Goal: Task Accomplishment & Management: Manage account settings

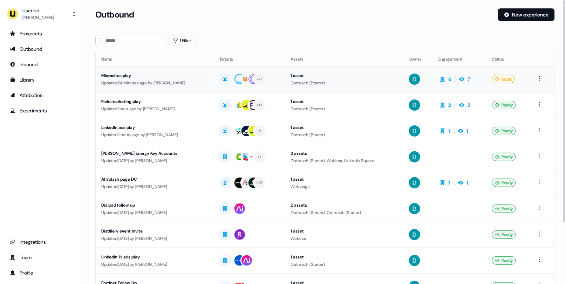
click at [155, 75] on div "Microsites play" at bounding box center [154, 75] width 107 height 7
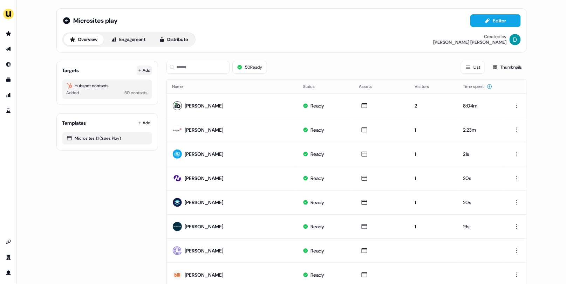
click at [138, 71] on icon at bounding box center [140, 71] width 4 height 4
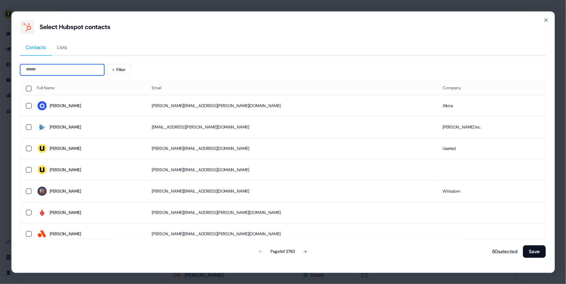
click at [77, 64] on input at bounding box center [62, 69] width 84 height 11
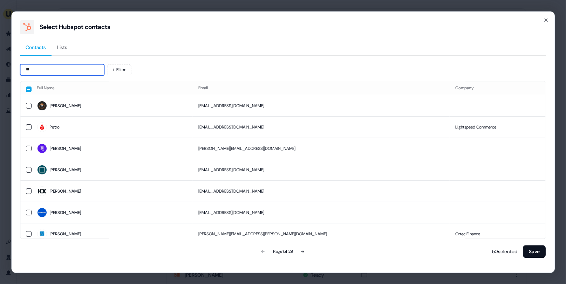
type input "*"
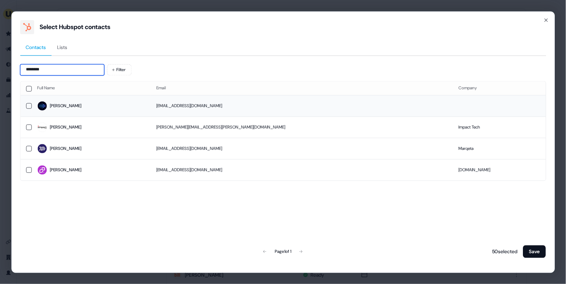
type input "********"
click at [86, 98] on td "[PERSON_NAME]" at bounding box center [91, 105] width 119 height 21
click at [538, 249] on button "Save" at bounding box center [534, 251] width 23 height 13
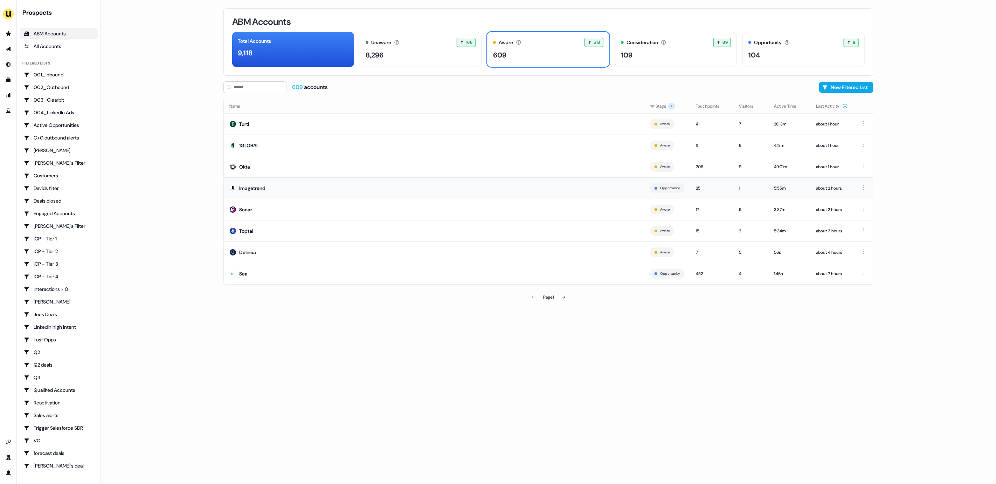
click at [313, 198] on td "Imagetrend" at bounding box center [434, 187] width 421 height 21
click at [552, 44] on div "Aware Accounts with 5+ minutes of usage or significant LinkedIn ad engagement! …" at bounding box center [548, 42] width 110 height 9
click at [563, 295] on icon at bounding box center [563, 297] width 4 height 4
click at [331, 162] on td "Tipalti" at bounding box center [439, 166] width 430 height 21
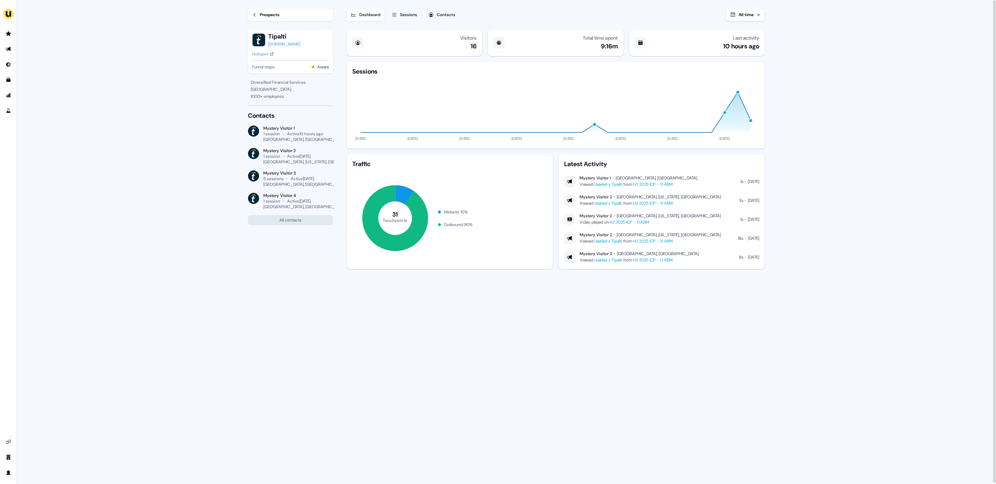
click at [391, 19] on button "Sessions" at bounding box center [404, 14] width 34 height 13
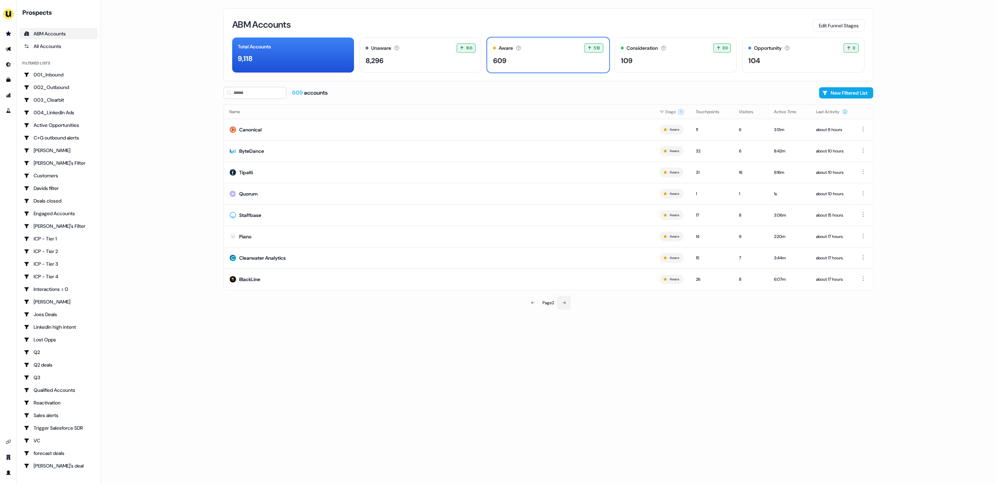
click at [570, 306] on button at bounding box center [564, 303] width 14 height 14
click at [4, 50] on link "Go to outbound experience" at bounding box center [8, 48] width 11 height 11
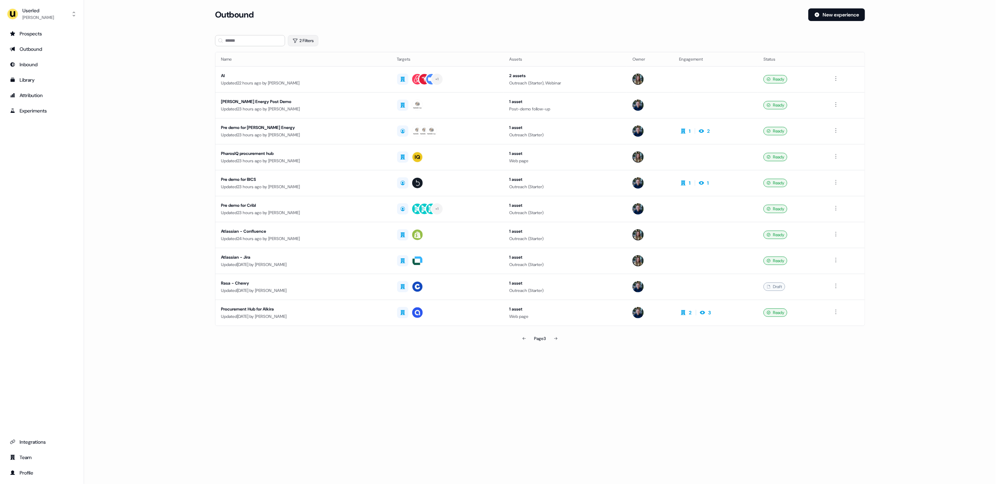
click at [305, 35] on button "2 Filters" at bounding box center [303, 40] width 30 height 11
click at [305, 61] on button "and" at bounding box center [301, 59] width 15 height 11
click at [317, 79] on html "For the best experience switch devices to a bigger screen. Go to Userled.io Use…" at bounding box center [498, 242] width 996 height 484
click at [313, 101] on div "Owner" at bounding box center [347, 103] width 102 height 11
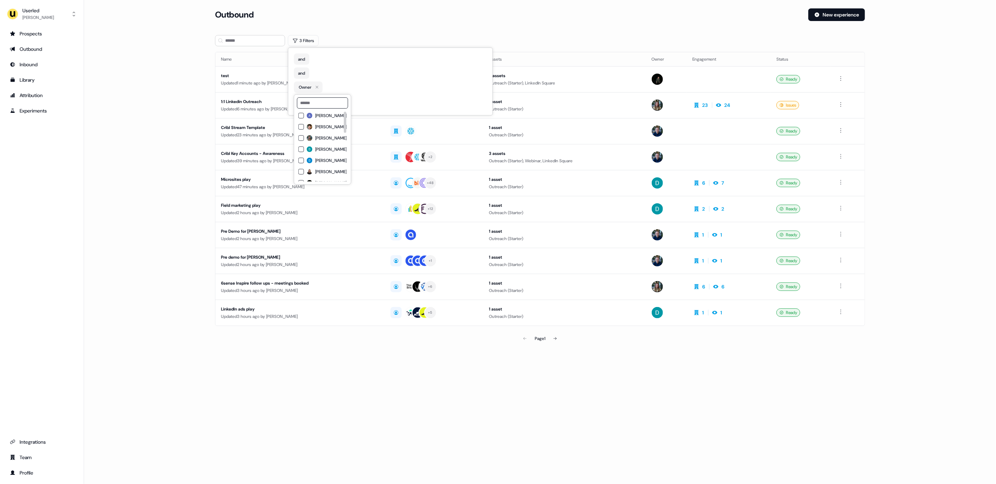
click at [320, 146] on span "David Cruickshank" at bounding box center [331, 149] width 32 height 6
click at [342, 72] on div "and" at bounding box center [390, 73] width 193 height 11
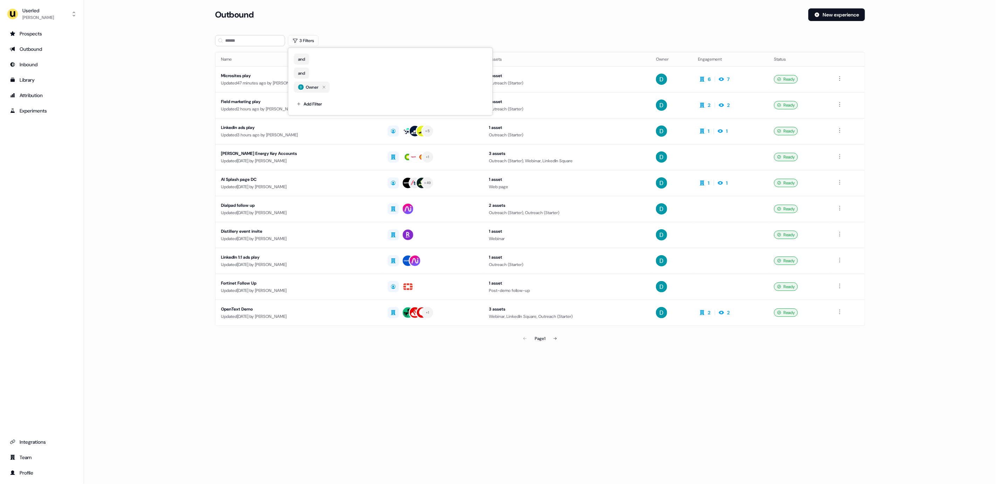
click at [211, 98] on section "Loading... Outbound New experience 3 Filters Name Targets Assets Owner Engageme…" at bounding box center [540, 186] width 672 height 356
click at [332, 85] on div "Updated 47 minutes ago by David Cruickshank" at bounding box center [298, 82] width 155 height 7
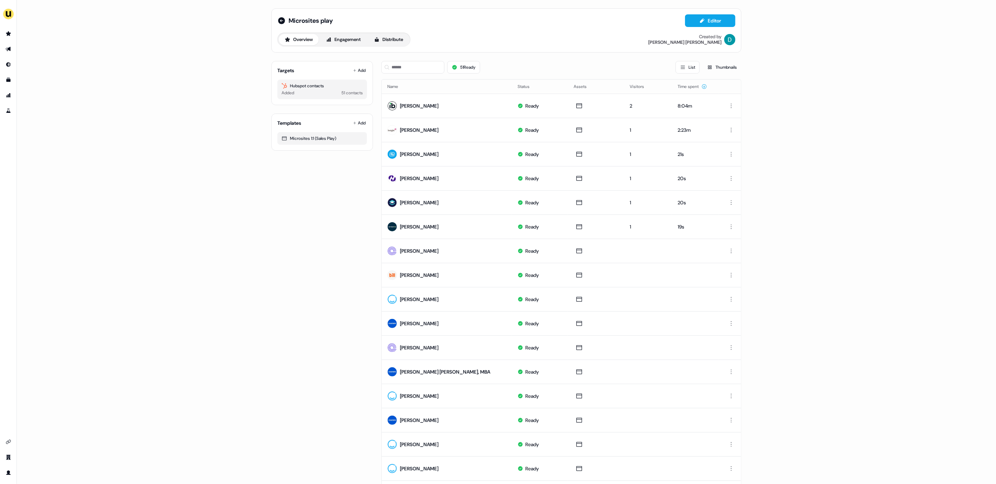
click at [360, 64] on div "Targets Add Hubspot contacts Added 51 contacts" at bounding box center [322, 83] width 102 height 44
click at [359, 68] on button "Add" at bounding box center [359, 70] width 15 height 10
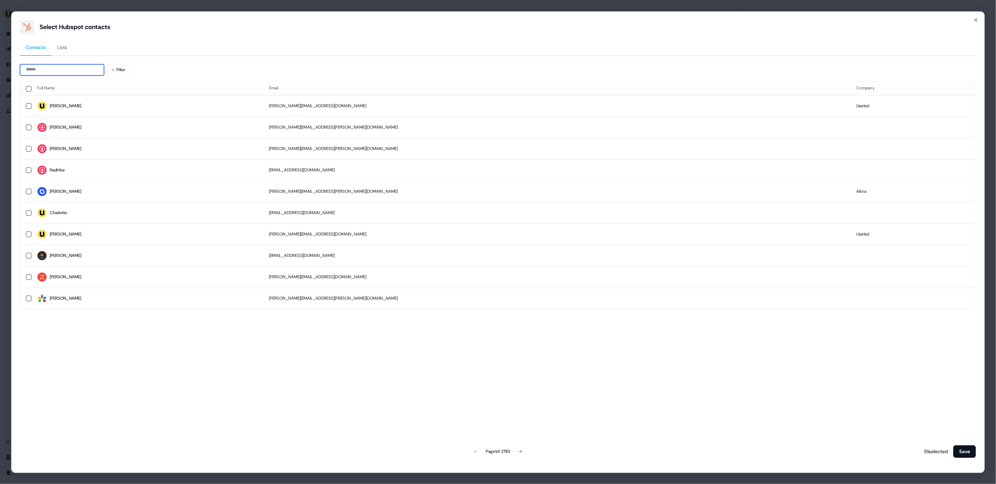
click at [63, 65] on input at bounding box center [62, 69] width 84 height 11
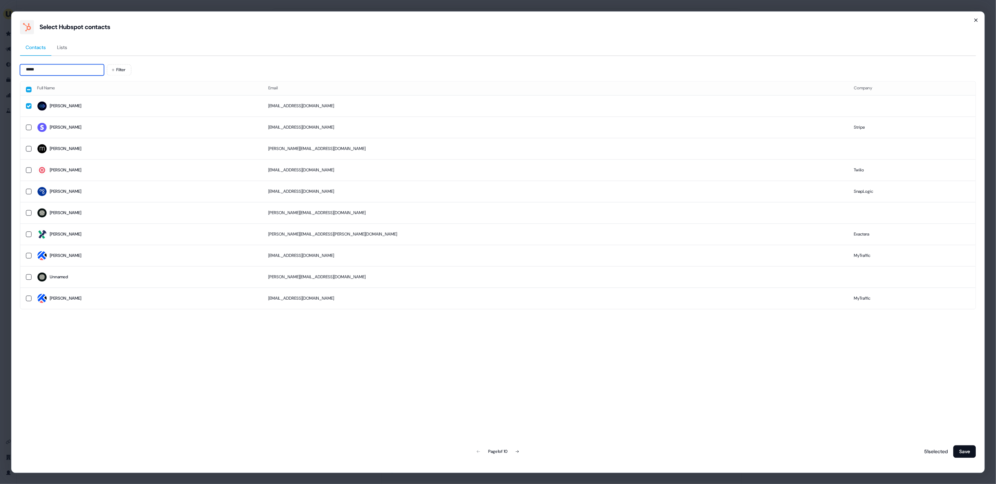
type input "*****"
click at [975, 21] on icon "button" at bounding box center [976, 20] width 3 height 3
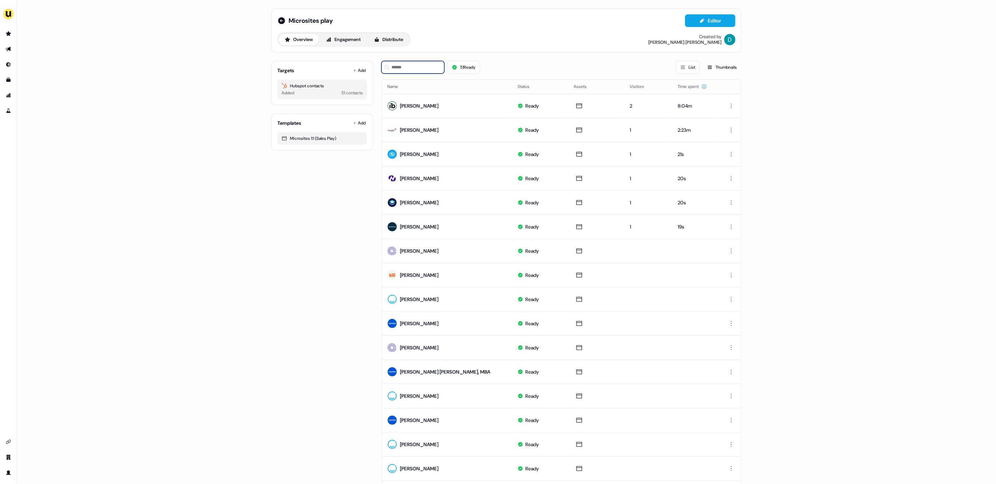
click at [407, 62] on input at bounding box center [412, 67] width 63 height 13
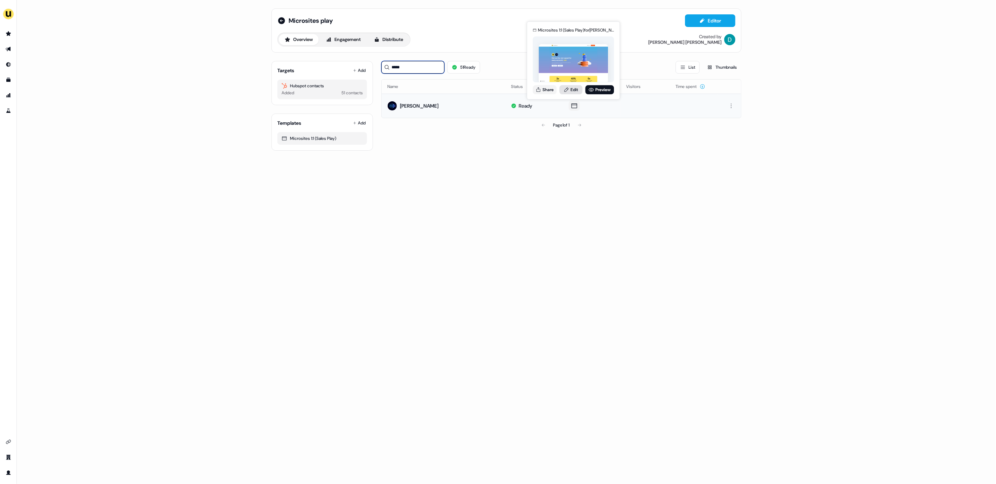
type input "*****"
click at [571, 88] on link "Edit" at bounding box center [570, 89] width 23 height 9
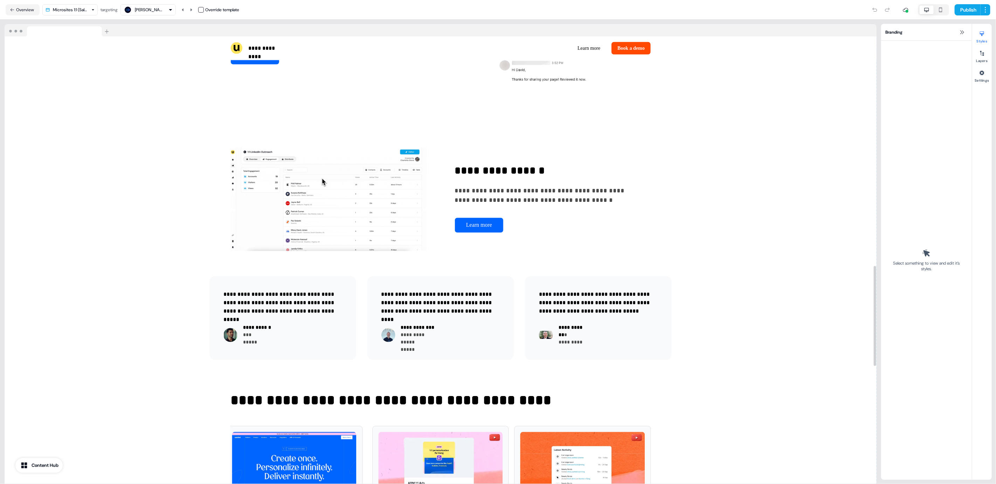
scroll to position [1080, 0]
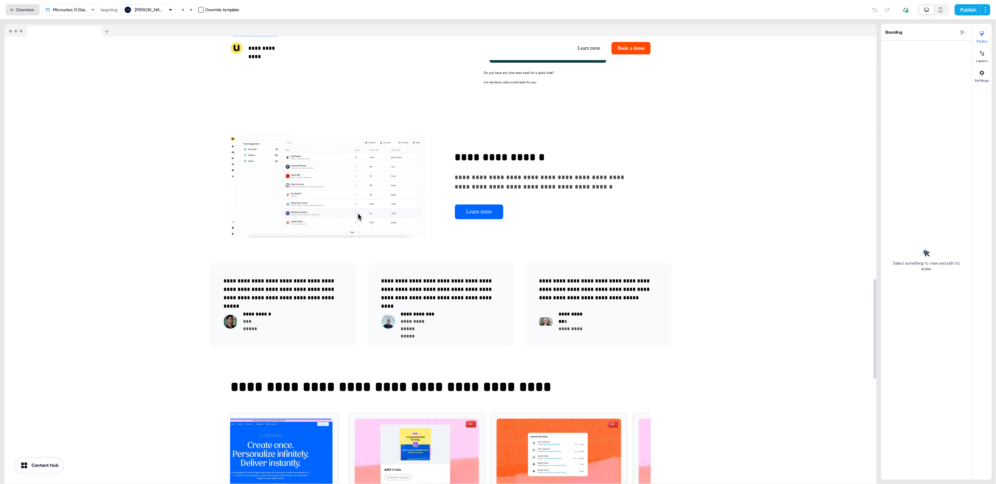
click at [23, 11] on button "Overview" at bounding box center [23, 9] width 34 height 11
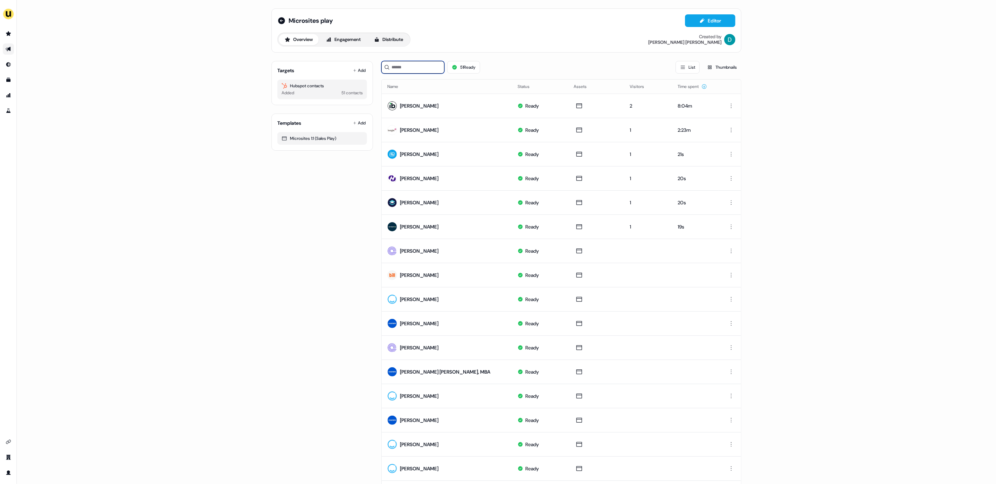
click at [392, 61] on input at bounding box center [412, 67] width 63 height 13
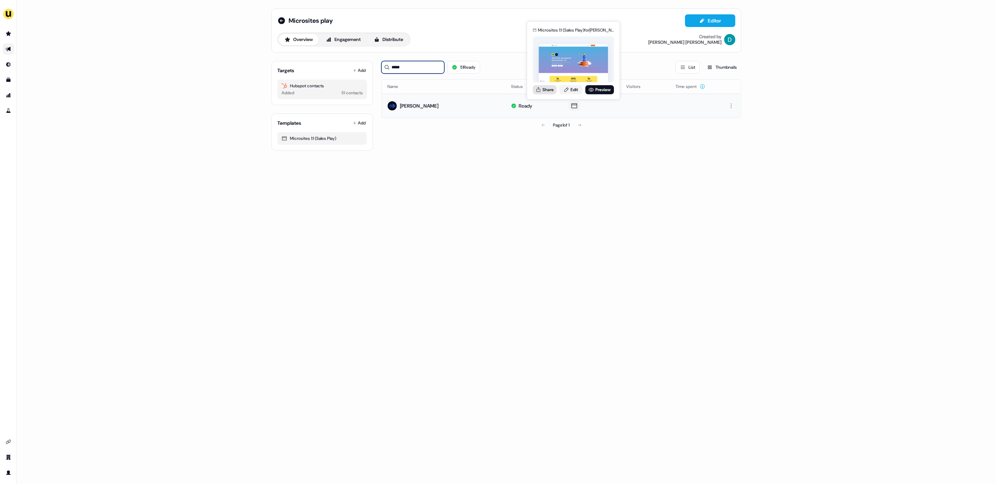
type input "*****"
click at [543, 87] on button "Share" at bounding box center [545, 89] width 24 height 9
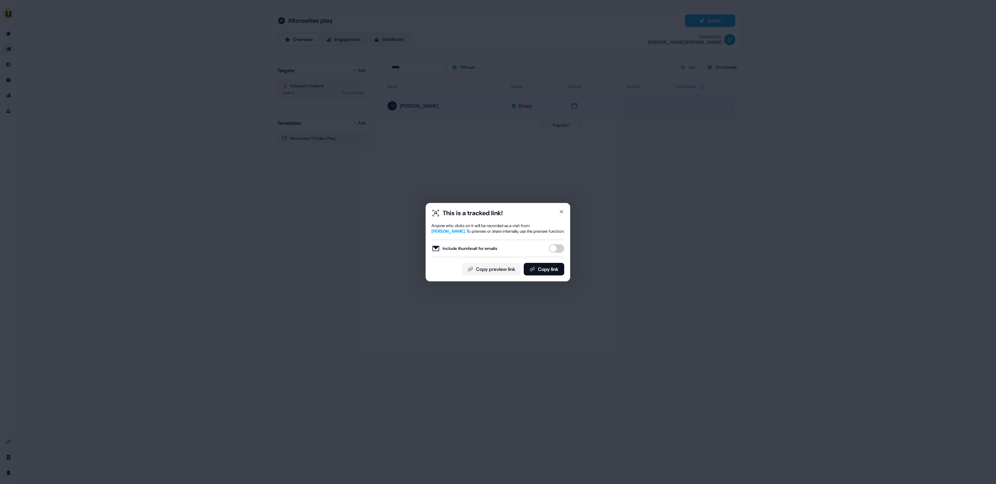
click at [557, 250] on button "Include thumbnail for emails" at bounding box center [556, 248] width 15 height 8
click at [550, 262] on div "This is a tracked link! Anyone who clicks on it will be recorded as a visit fro…" at bounding box center [498, 242] width 133 height 67
click at [547, 268] on button "Copy link" at bounding box center [544, 269] width 41 height 13
click at [564, 213] on icon "button" at bounding box center [562, 212] width 6 height 6
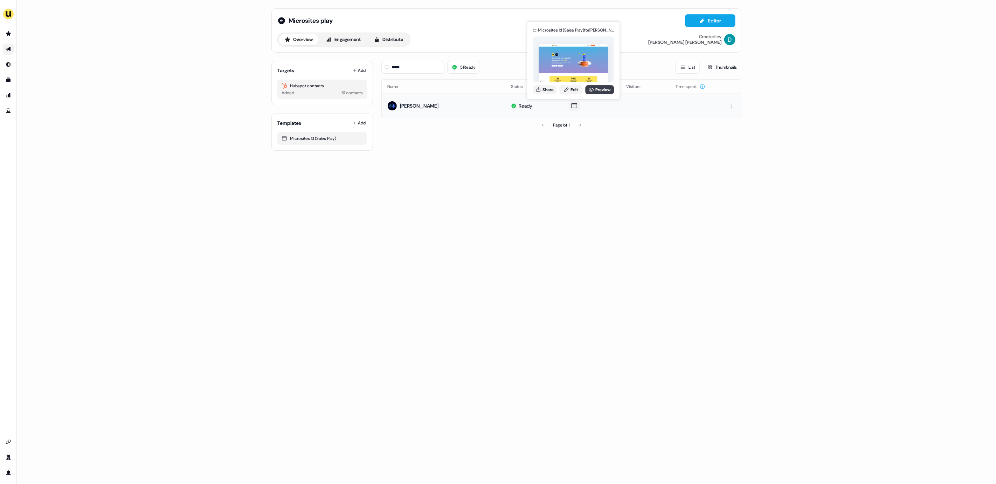
click at [595, 87] on link "Preview" at bounding box center [599, 89] width 29 height 9
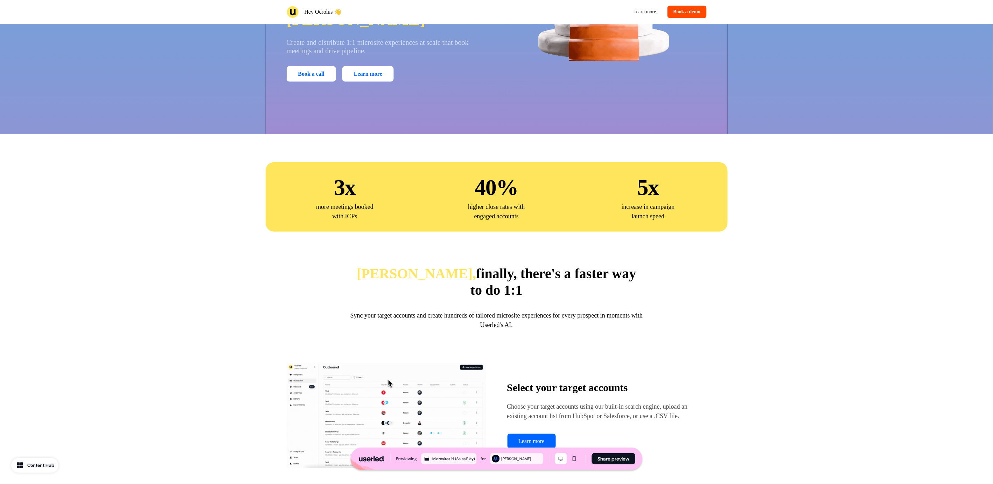
scroll to position [149, 0]
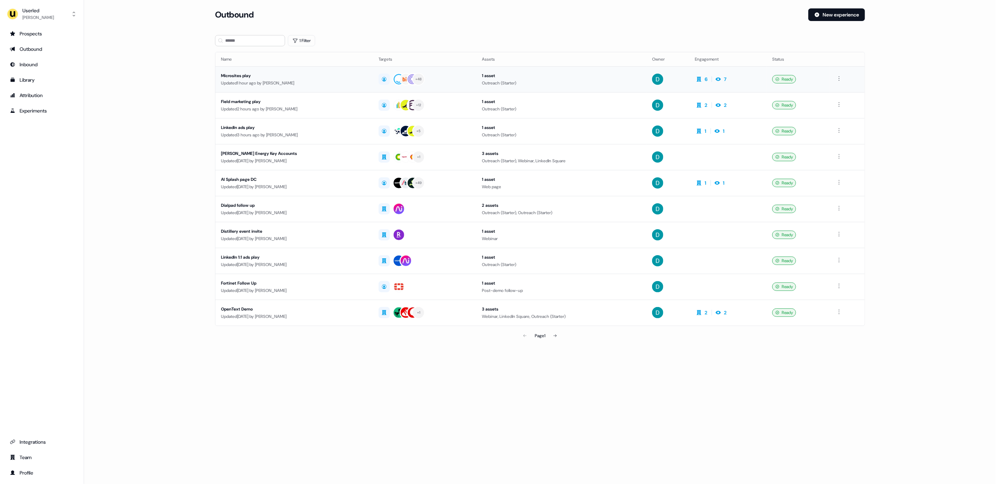
click at [256, 75] on div "Microsites play" at bounding box center [294, 75] width 146 height 7
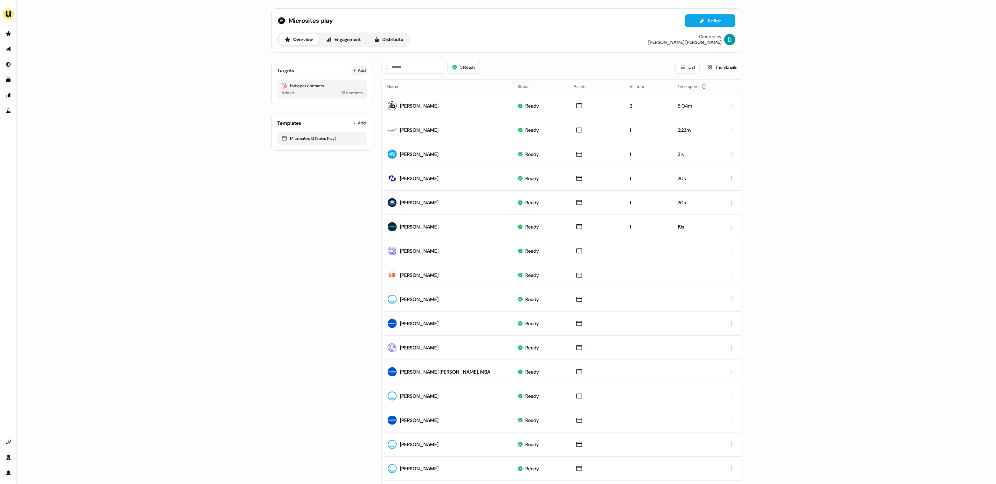
click at [361, 74] on button "Add" at bounding box center [359, 70] width 15 height 10
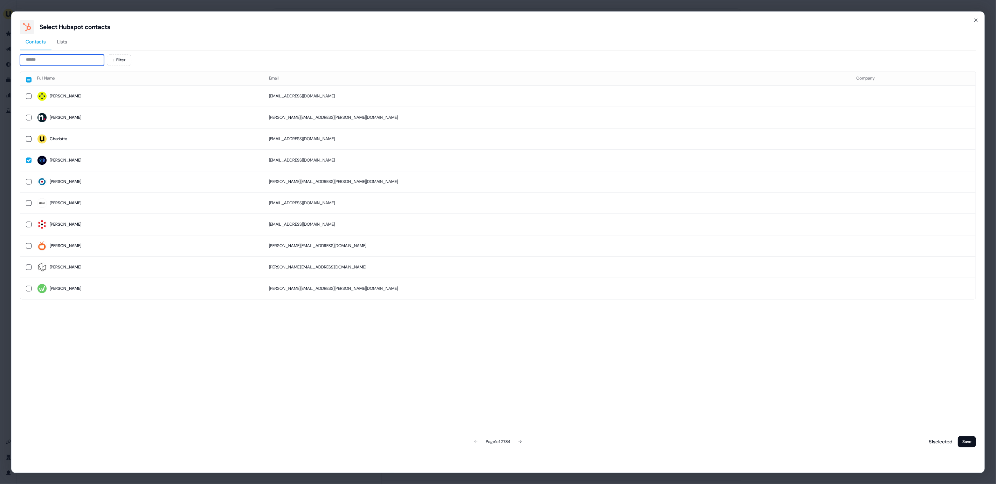
click at [55, 59] on input at bounding box center [62, 59] width 84 height 11
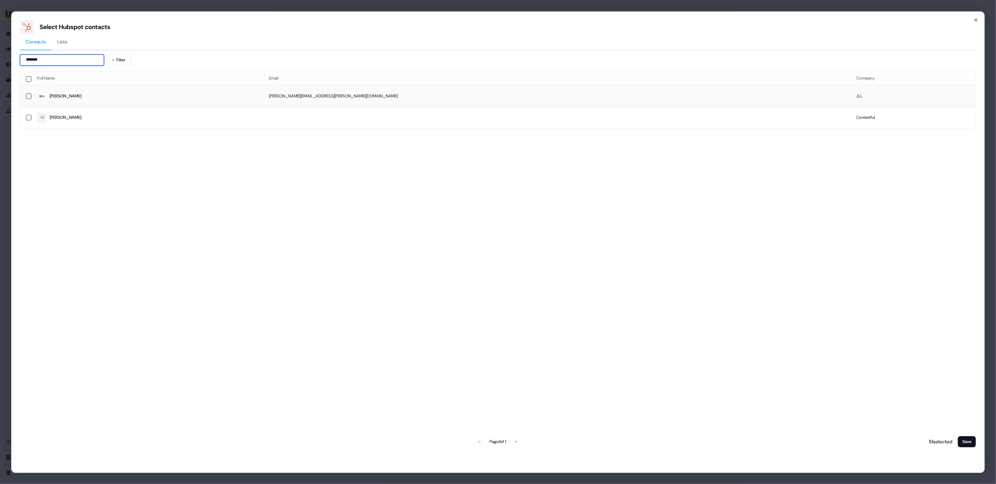
type input "*******"
click at [142, 93] on span "Vicente" at bounding box center [147, 96] width 221 height 10
click at [971, 439] on button "Save" at bounding box center [967, 441] width 18 height 11
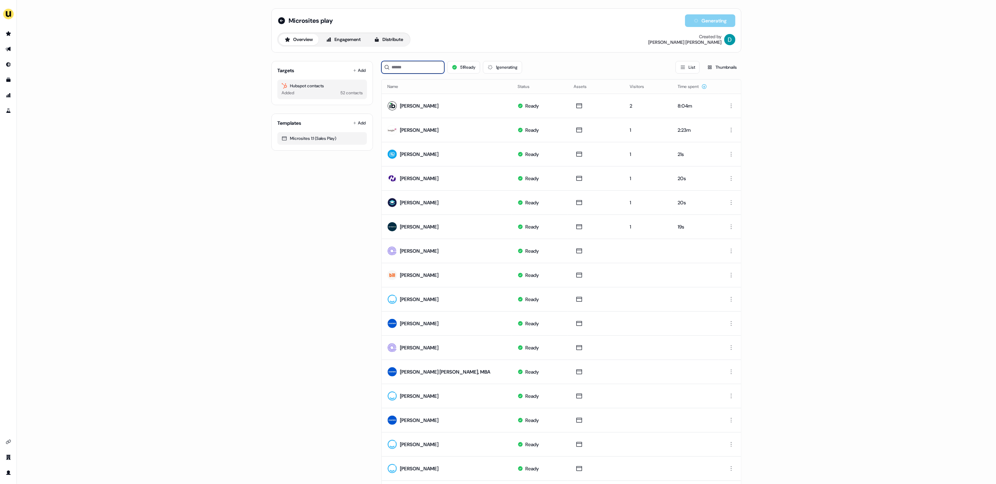
click at [406, 64] on input at bounding box center [412, 67] width 63 height 13
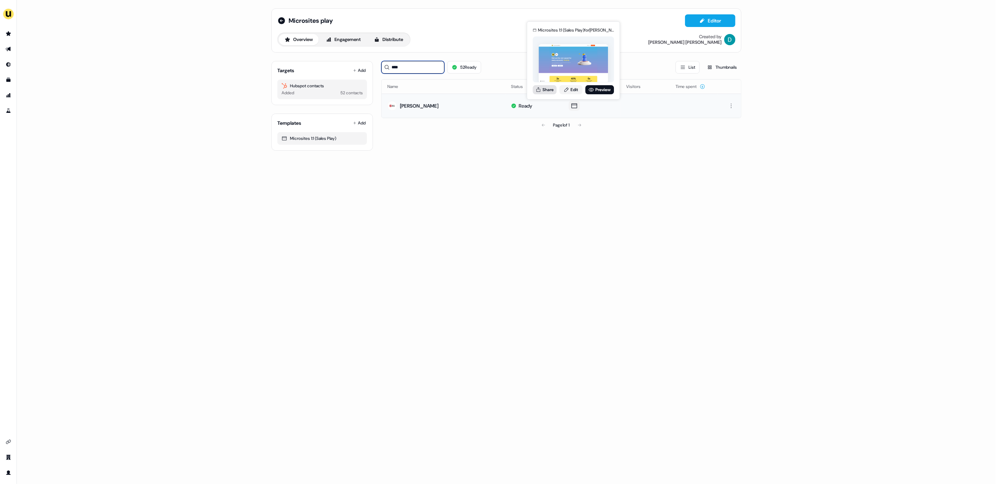
type input "****"
click at [538, 90] on icon at bounding box center [538, 90] width 6 height 6
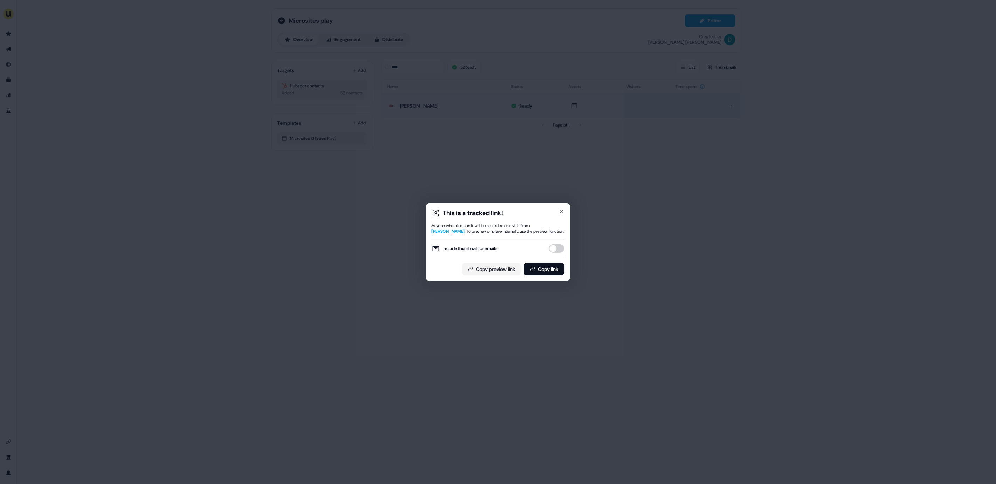
click at [557, 248] on button "Include thumbnail for emails" at bounding box center [556, 248] width 15 height 8
click at [551, 267] on button "Copy link" at bounding box center [544, 269] width 41 height 13
click at [340, 119] on div "This is a tracked link! Anyone who clicks on it will be recorded as a visit fro…" at bounding box center [498, 242] width 996 height 484
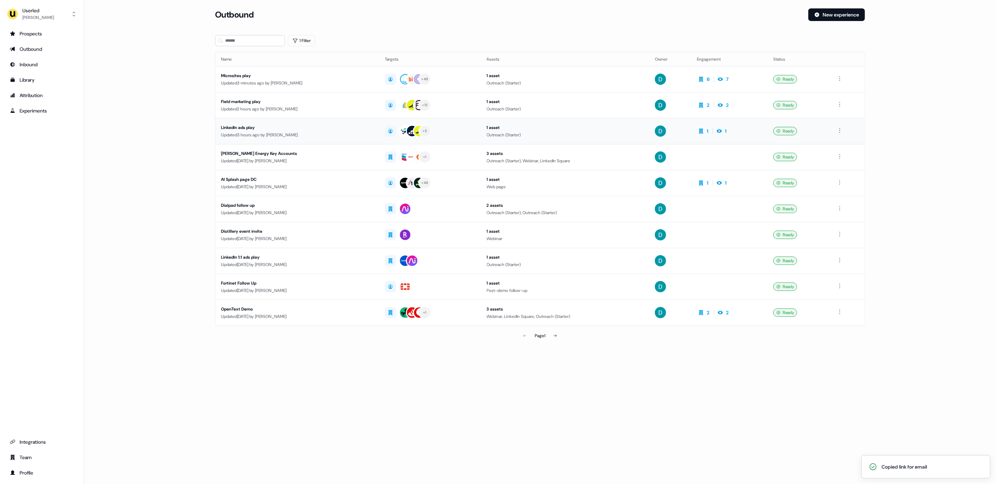
click at [318, 140] on td "LinkedIn ads play Updated 3 hours ago by David Cruickshank" at bounding box center [297, 131] width 164 height 26
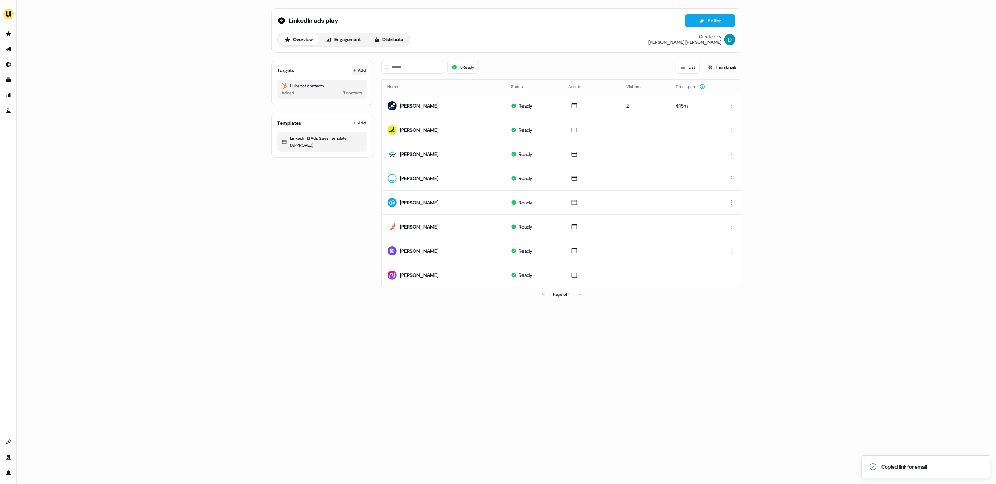
click at [358, 71] on button "Add" at bounding box center [359, 70] width 15 height 10
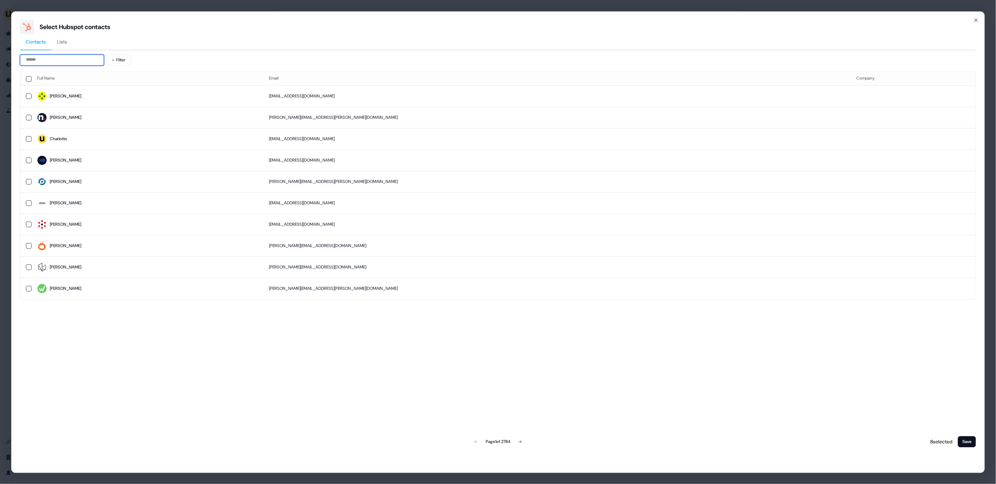
click at [69, 62] on input at bounding box center [62, 59] width 84 height 11
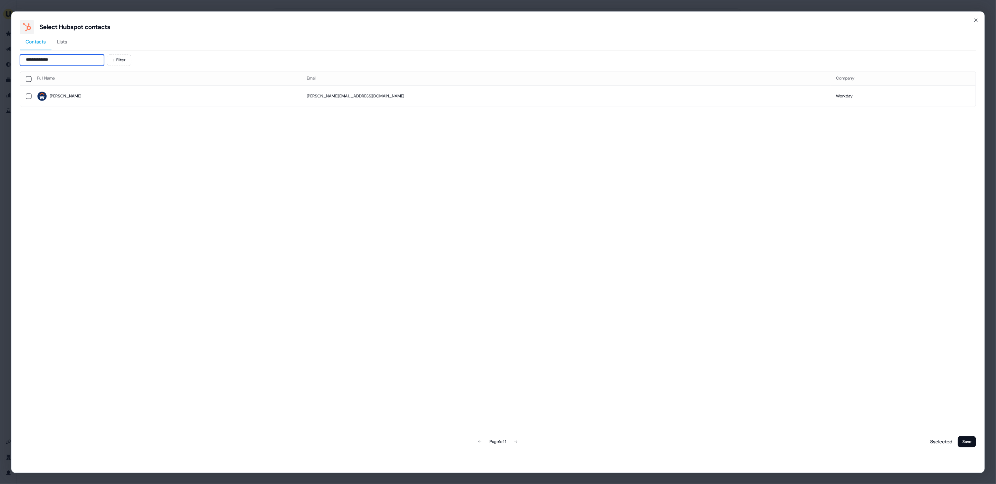
type input "**********"
click at [88, 91] on span "Hollie" at bounding box center [166, 96] width 258 height 10
click at [970, 442] on button "Save" at bounding box center [967, 441] width 18 height 11
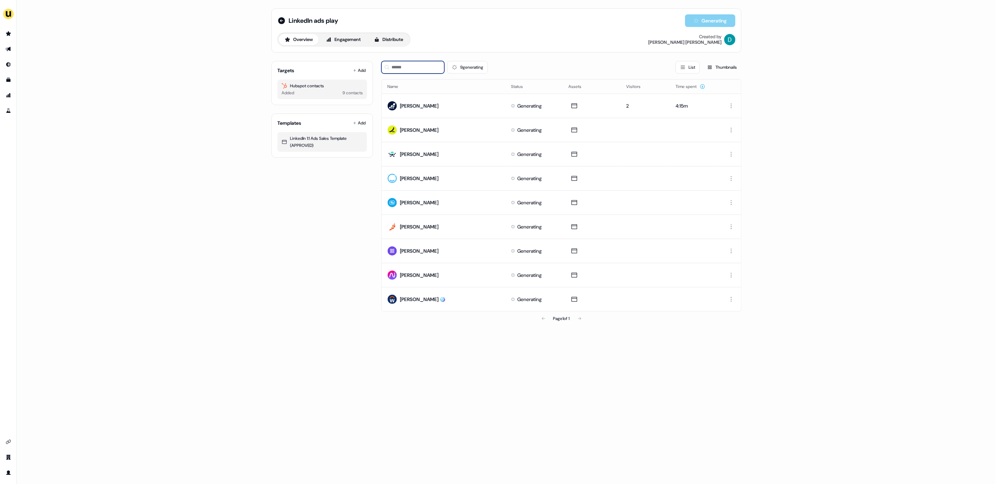
click at [416, 72] on input at bounding box center [412, 67] width 63 height 13
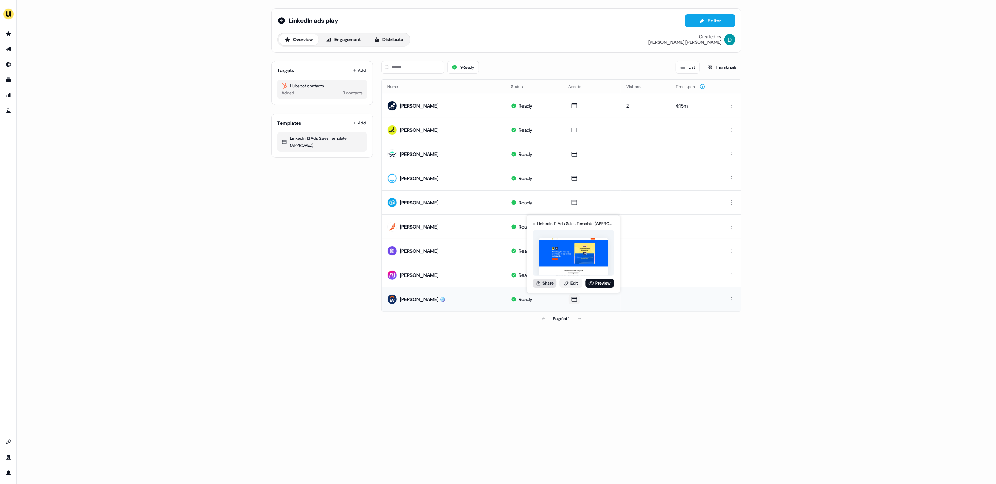
click at [543, 279] on button "Share" at bounding box center [545, 282] width 24 height 9
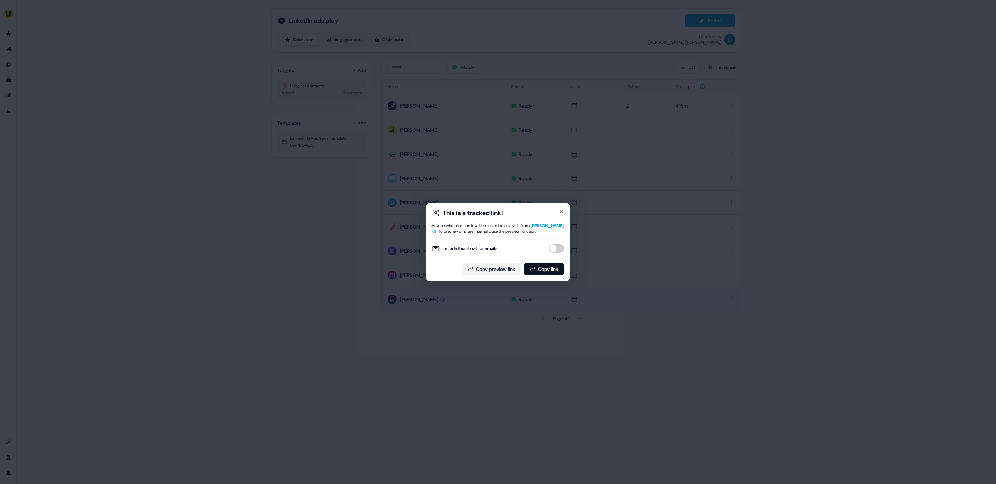
click at [558, 248] on button "Include thumbnail for emails" at bounding box center [556, 248] width 15 height 8
click at [551, 268] on button "Copy link" at bounding box center [544, 269] width 41 height 13
click at [568, 209] on div "This is a tracked link! Anyone who clicks on it will be recorded as a visit fro…" at bounding box center [498, 242] width 145 height 78
click at [566, 209] on div "This is a tracked link! Anyone who clicks on it will be recorded as a visit fro…" at bounding box center [498, 242] width 145 height 78
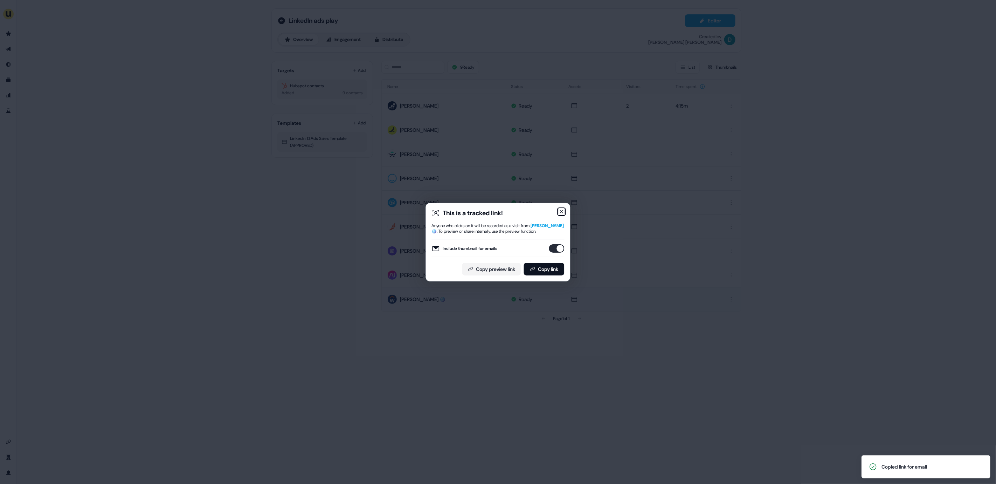
click at [561, 209] on icon "button" at bounding box center [562, 212] width 6 height 6
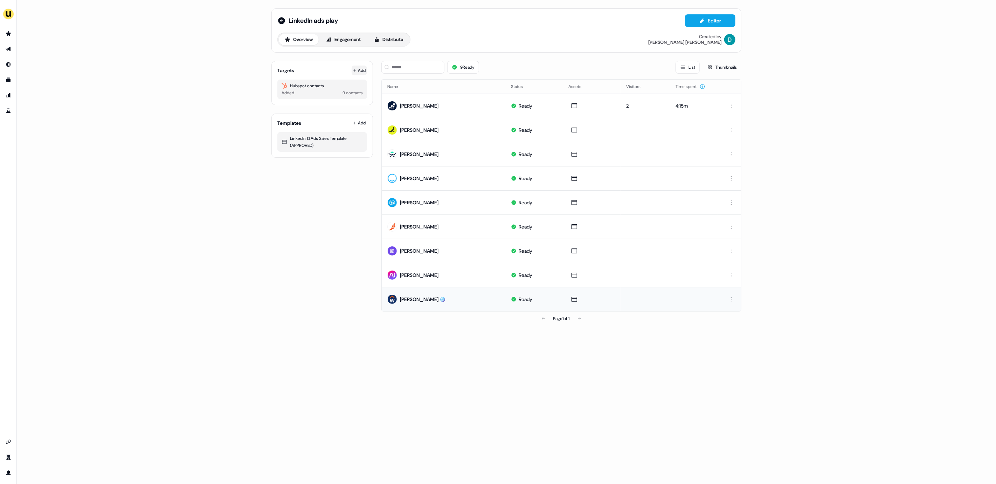
click at [362, 74] on button "Add" at bounding box center [359, 70] width 15 height 10
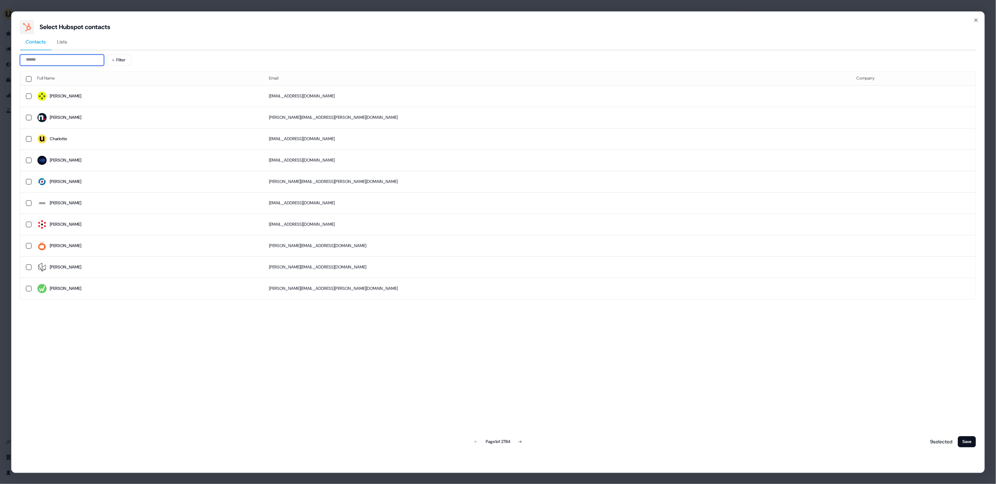
click at [66, 63] on input at bounding box center [62, 59] width 84 height 11
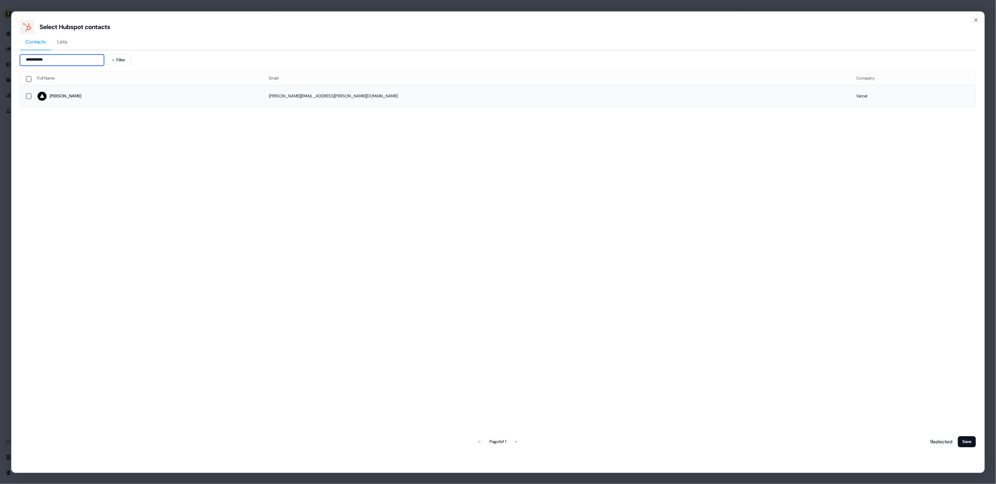
type input "**********"
click at [91, 95] on span "Cheryl" at bounding box center [147, 96] width 221 height 10
click at [970, 439] on button "Save" at bounding box center [967, 441] width 18 height 11
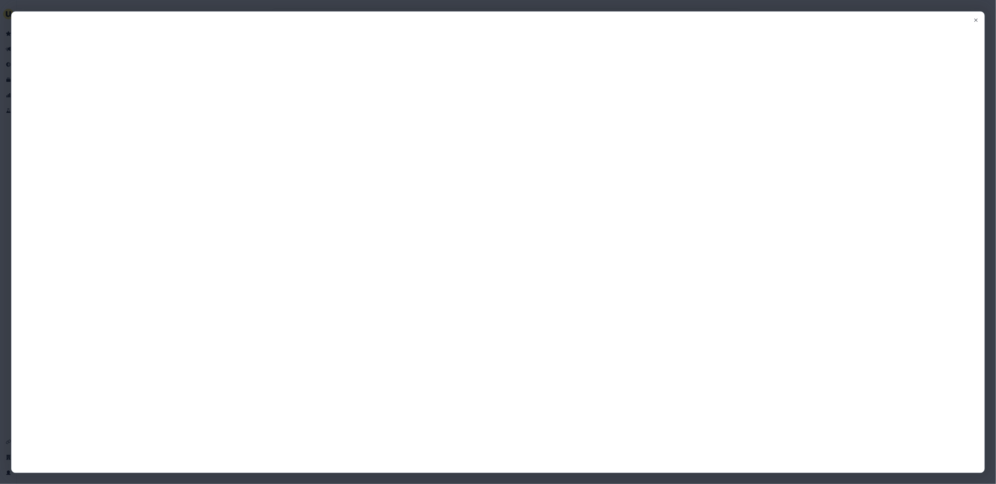
click at [970, 439] on div "Close" at bounding box center [498, 242] width 996 height 484
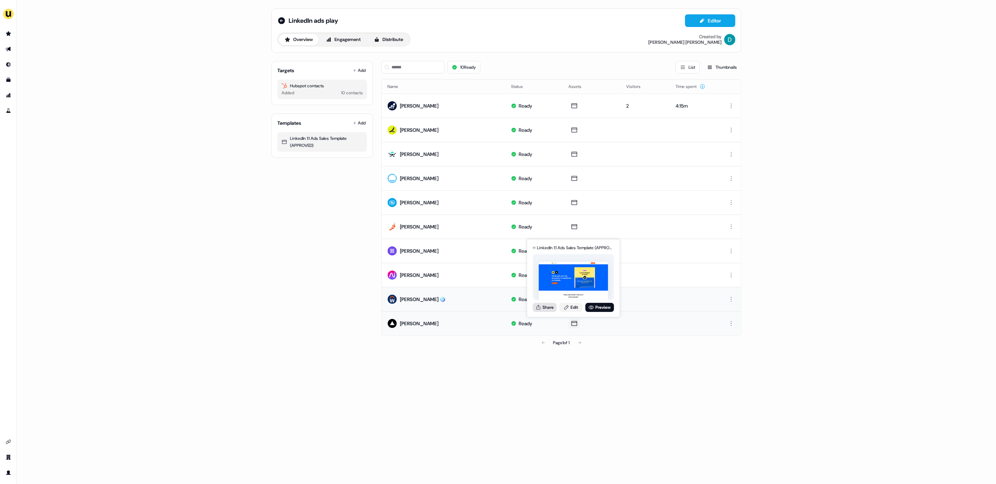
click at [543, 308] on button "Share" at bounding box center [545, 307] width 24 height 9
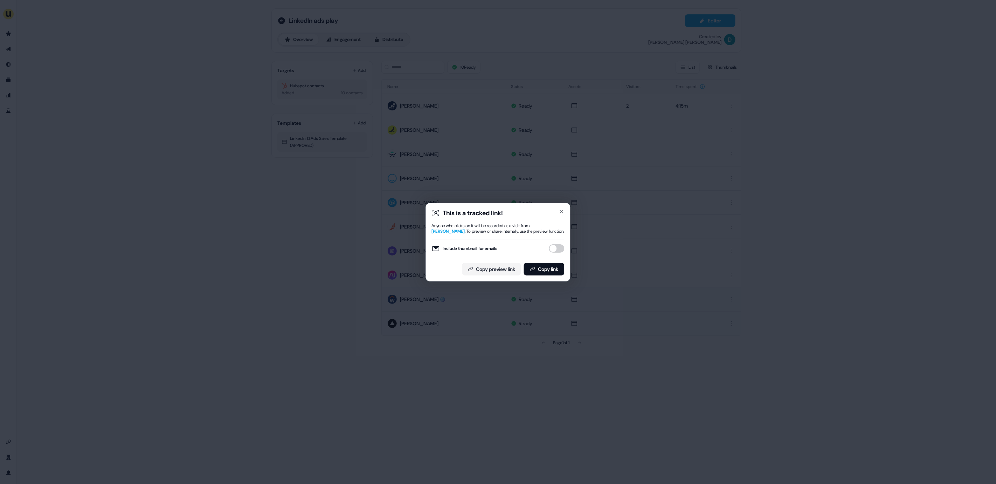
click at [554, 248] on button "Include thumbnail for emails" at bounding box center [556, 248] width 15 height 8
click at [548, 269] on button "Copy link" at bounding box center [544, 269] width 41 height 13
click at [561, 209] on icon "button" at bounding box center [562, 212] width 6 height 6
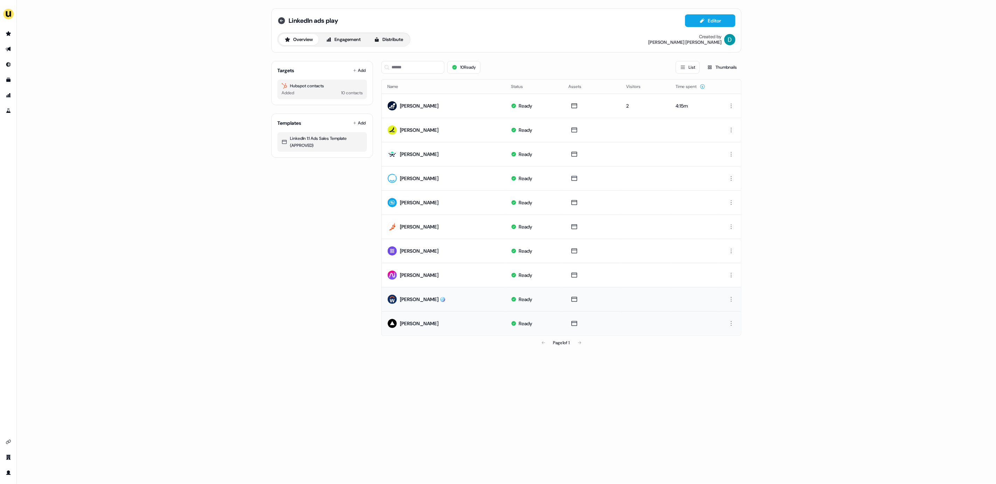
click at [282, 22] on icon at bounding box center [281, 20] width 7 height 7
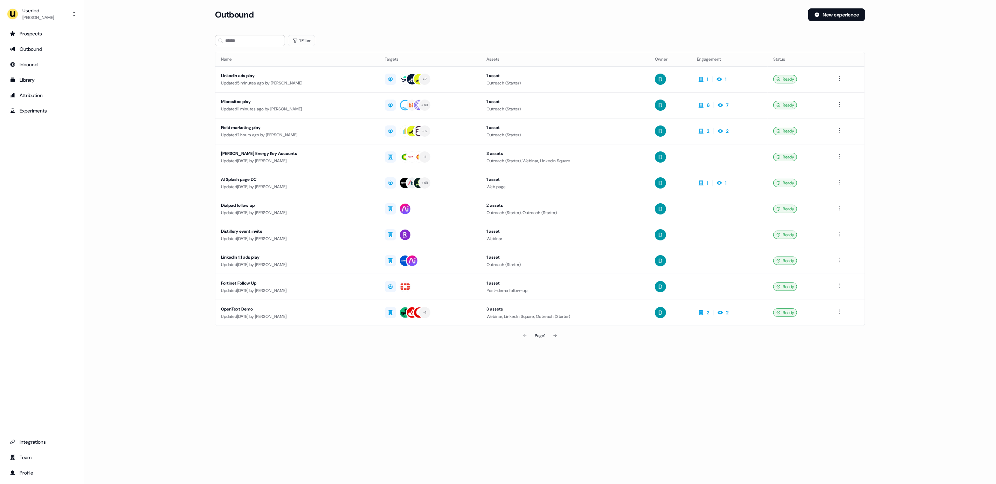
click at [337, 115] on td "Microsites play Updated 11 minutes ago by David Cruickshank" at bounding box center [297, 105] width 164 height 26
click at [315, 79] on div "LinkedIn ads play" at bounding box center [298, 75] width 154 height 7
click at [313, 177] on div "AI Splash page DC" at bounding box center [298, 179] width 154 height 7
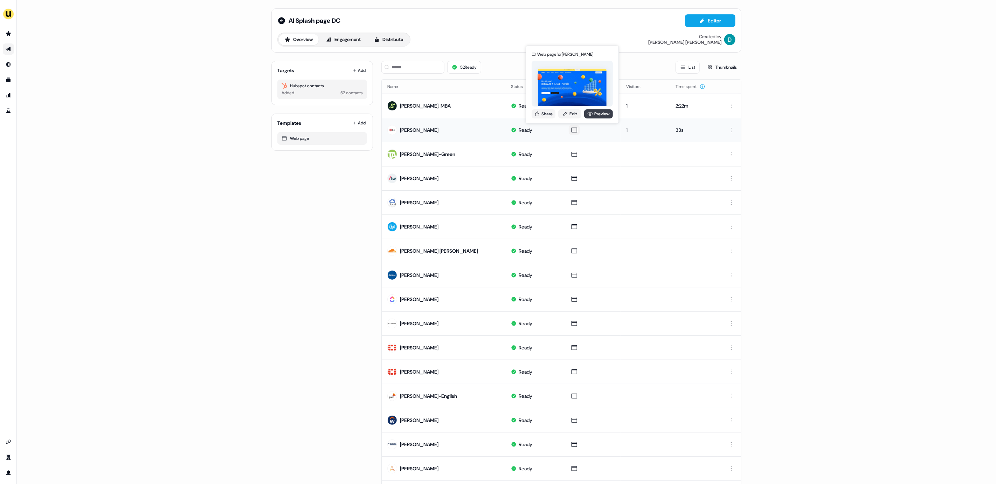
click at [593, 111] on link "Preview" at bounding box center [598, 113] width 29 height 9
click at [588, 112] on icon at bounding box center [590, 114] width 6 height 6
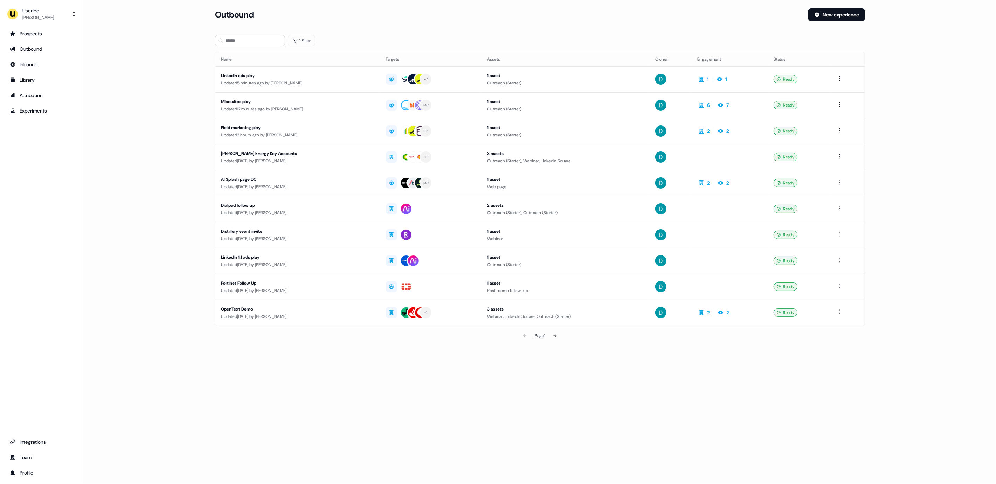
click at [313, 177] on div "AI Splash page DC" at bounding box center [298, 179] width 154 height 7
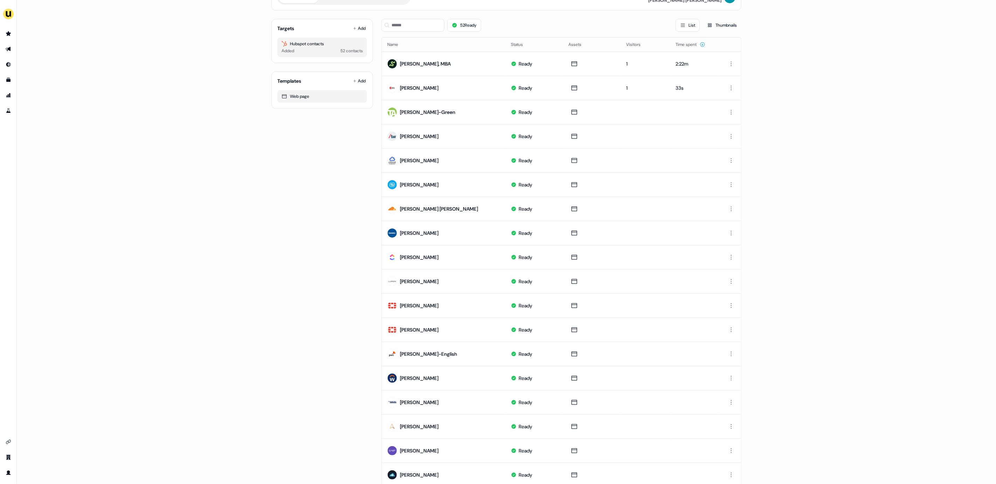
scroll to position [43, 0]
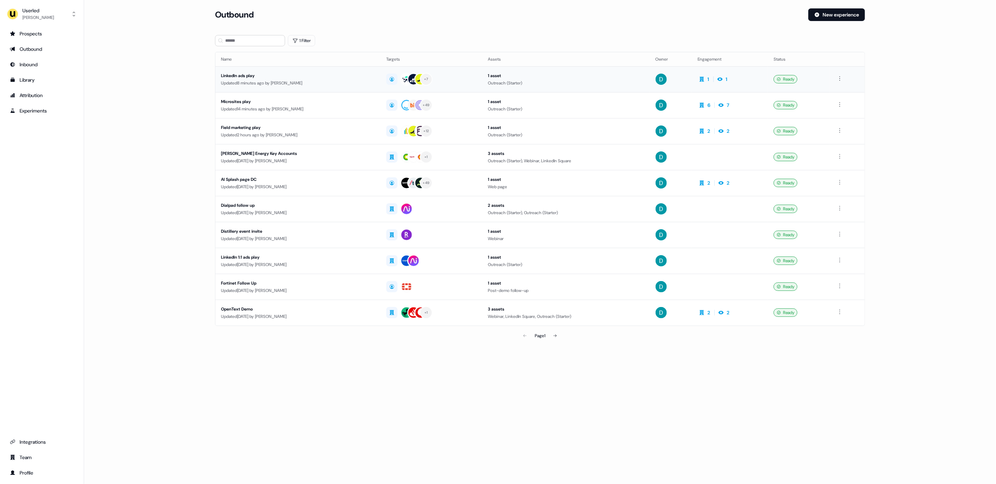
click at [321, 71] on td "LinkedIn ads play Updated 8 minutes ago by David Cruickshank" at bounding box center [297, 79] width 165 height 26
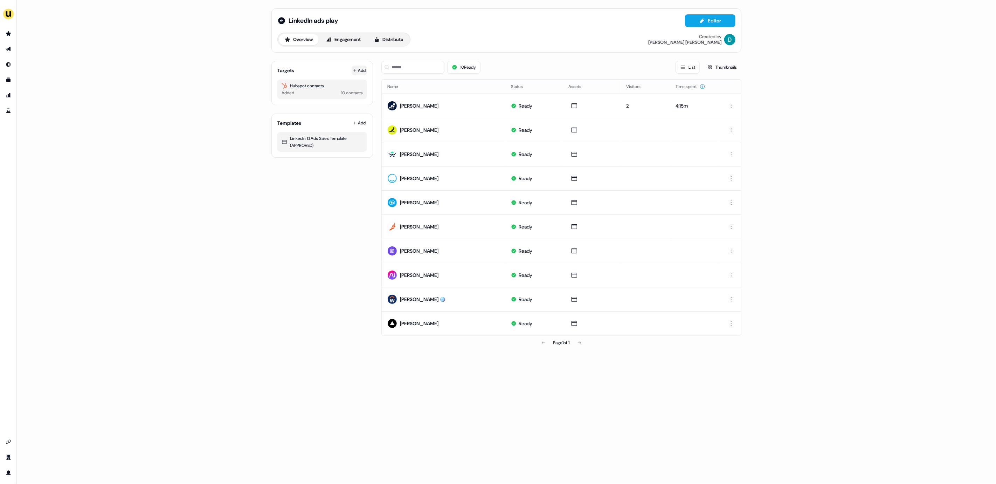
click at [362, 70] on button "Add" at bounding box center [359, 70] width 15 height 10
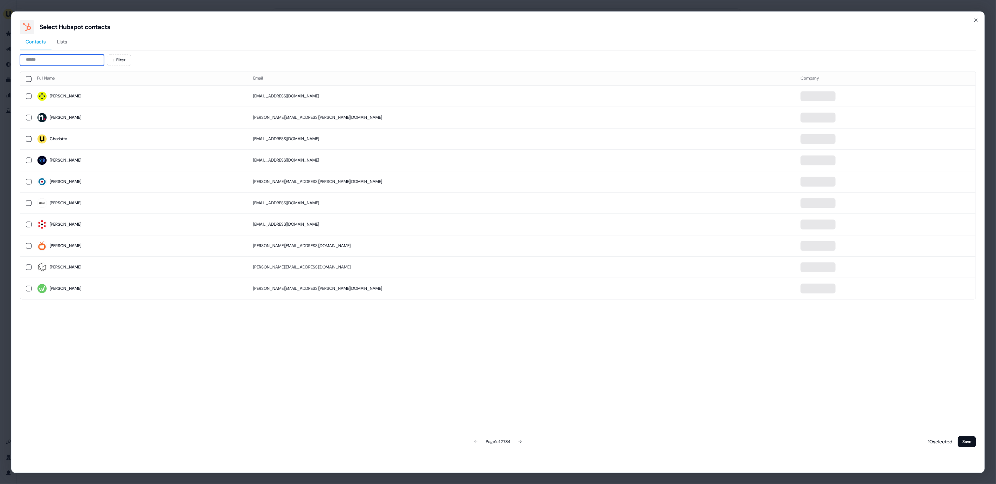
click at [77, 64] on input at bounding box center [62, 59] width 84 height 11
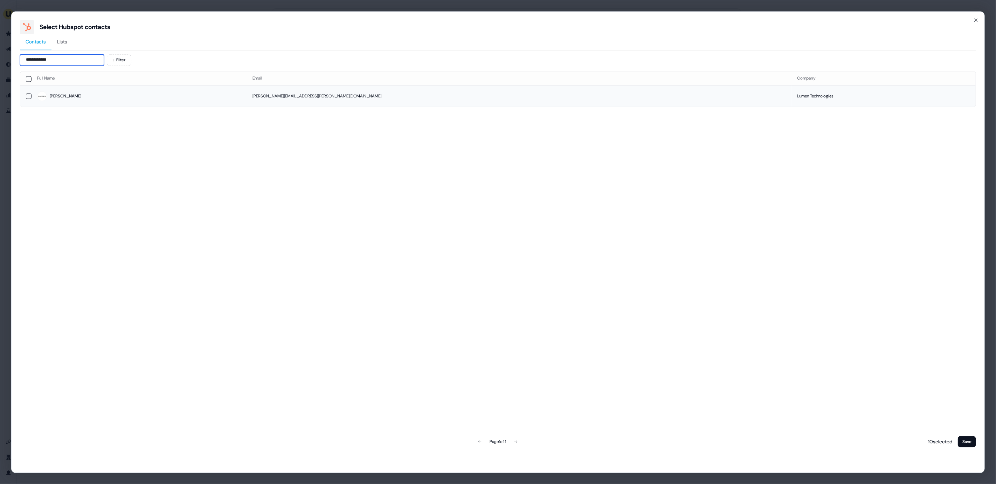
type input "**********"
click at [132, 92] on span "Joseph" at bounding box center [139, 96] width 204 height 10
click at [964, 443] on button "Save" at bounding box center [967, 441] width 18 height 11
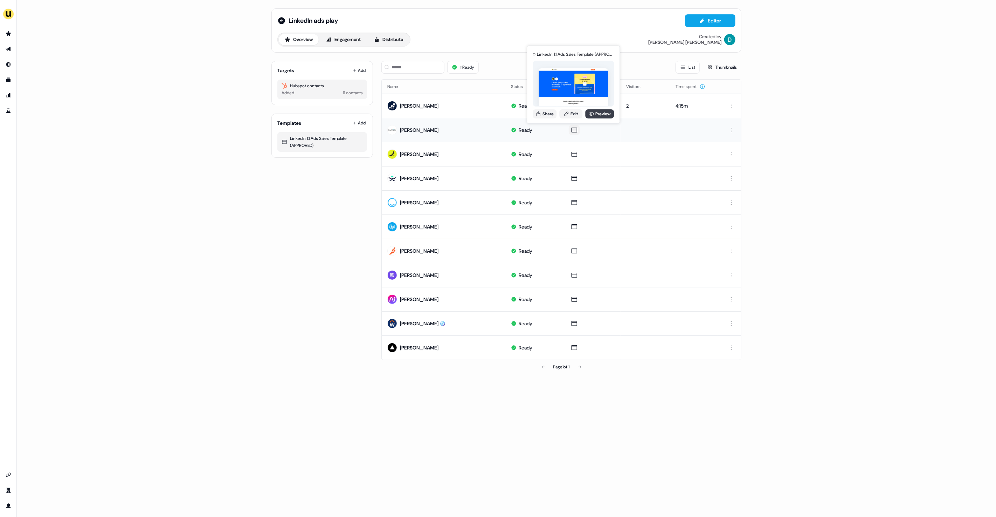
click at [591, 114] on icon at bounding box center [591, 114] width 6 height 6
click at [542, 111] on button "Share" at bounding box center [545, 113] width 24 height 9
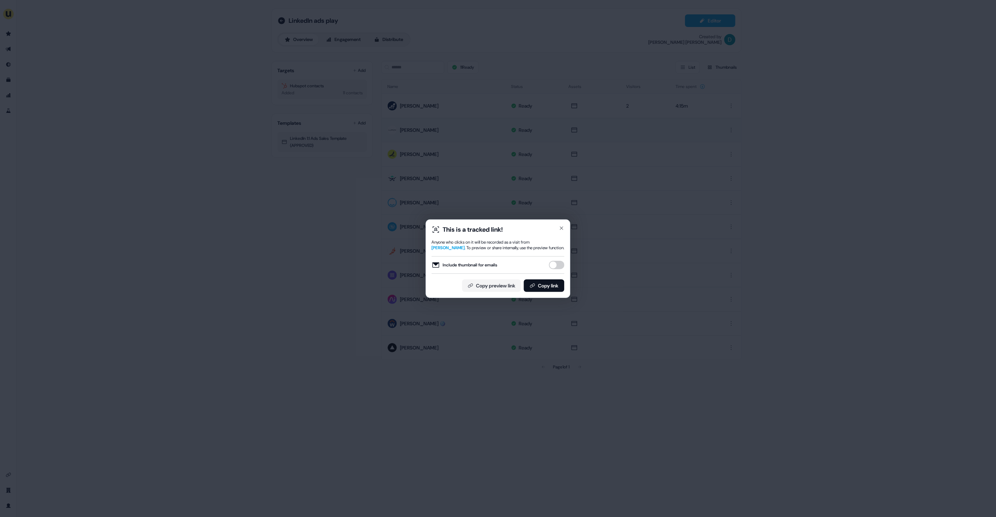
click at [552, 269] on button "Include thumbnail for emails" at bounding box center [556, 265] width 15 height 8
click at [549, 282] on button "Copy link" at bounding box center [544, 285] width 41 height 13
click at [561, 225] on icon "button" at bounding box center [562, 228] width 6 height 6
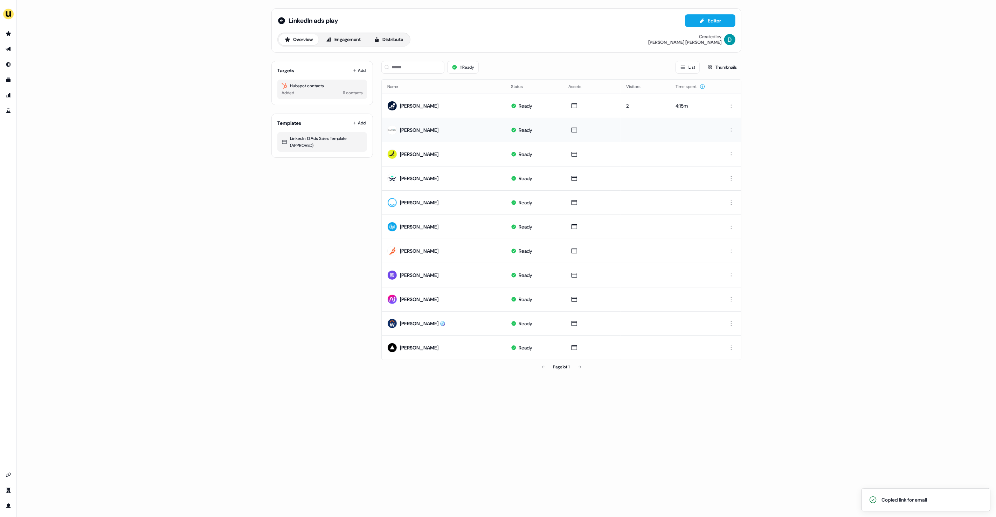
click at [350, 74] on div "Targets Add" at bounding box center [322, 70] width 90 height 7
click at [353, 71] on icon at bounding box center [355, 71] width 4 height 4
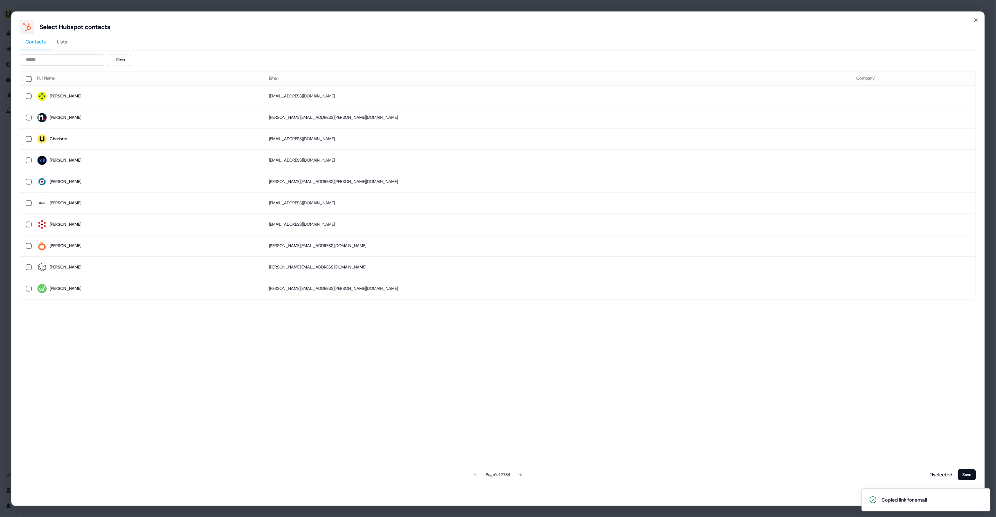
click at [353, 71] on th "Email" at bounding box center [556, 78] width 587 height 14
click at [72, 57] on input at bounding box center [62, 59] width 84 height 11
type input "*"
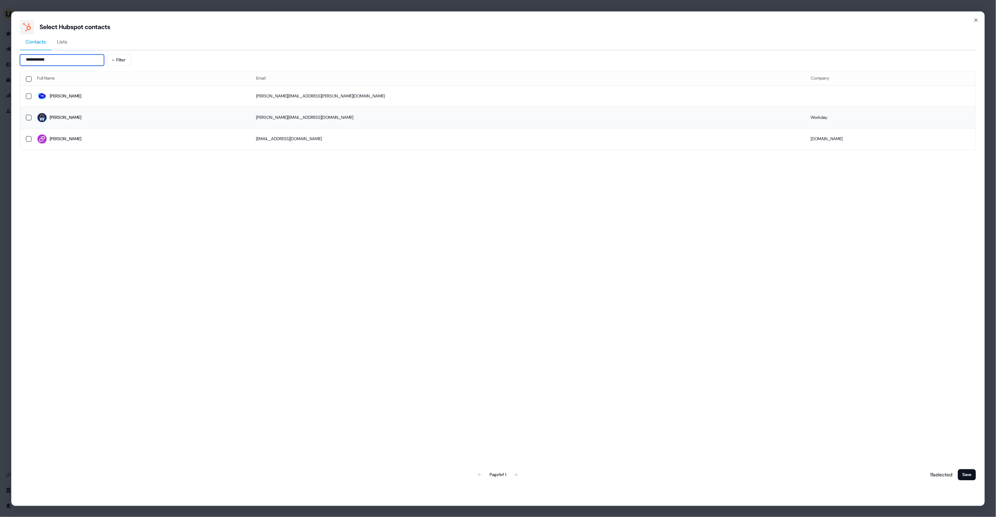
type input "**********"
click at [75, 115] on span "Laura" at bounding box center [141, 118] width 208 height 10
click at [967, 477] on button "Save" at bounding box center [967, 474] width 18 height 11
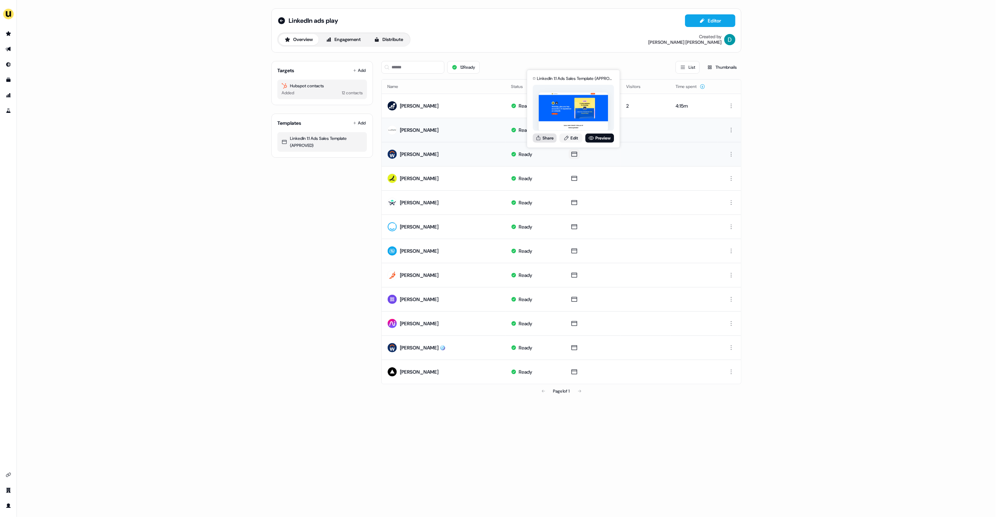
click at [535, 141] on button "Share" at bounding box center [545, 137] width 24 height 9
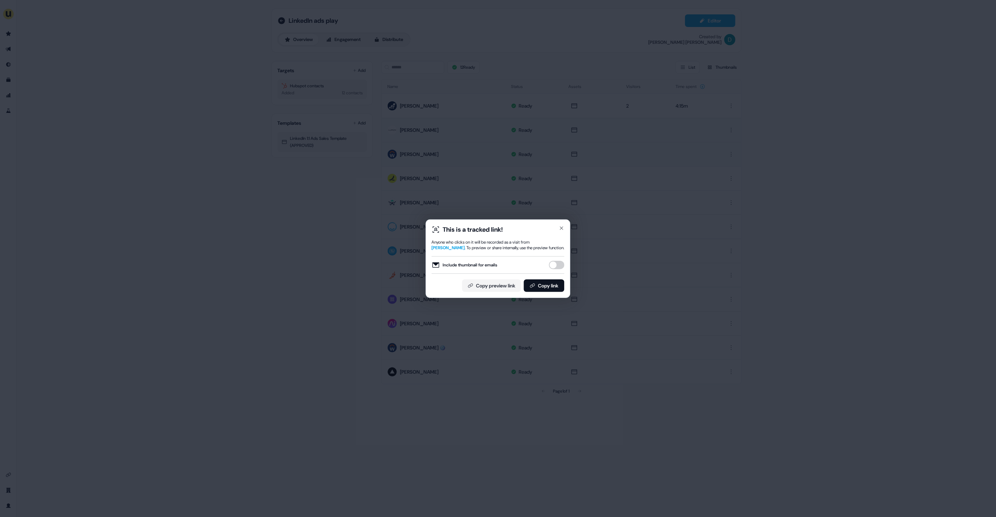
click at [551, 262] on button "Include thumbnail for emails" at bounding box center [556, 265] width 15 height 8
click at [544, 284] on button "Copy link" at bounding box center [544, 285] width 41 height 13
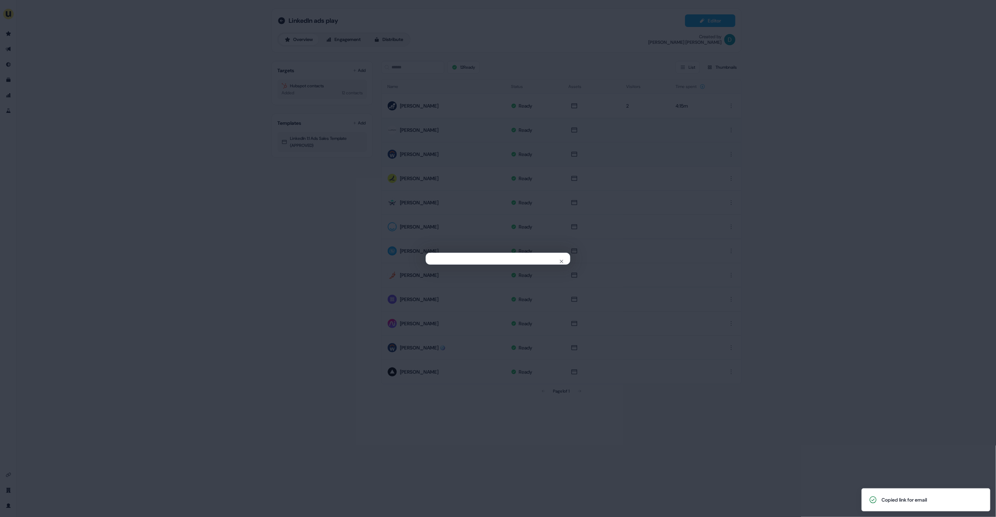
click at [286, 252] on div "Close" at bounding box center [498, 258] width 996 height 517
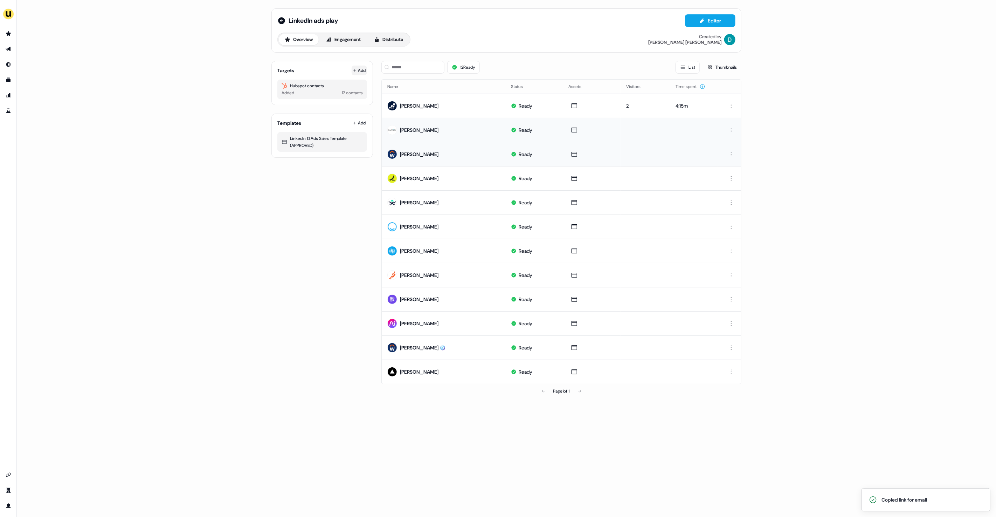
click at [365, 74] on button "Add" at bounding box center [359, 70] width 15 height 10
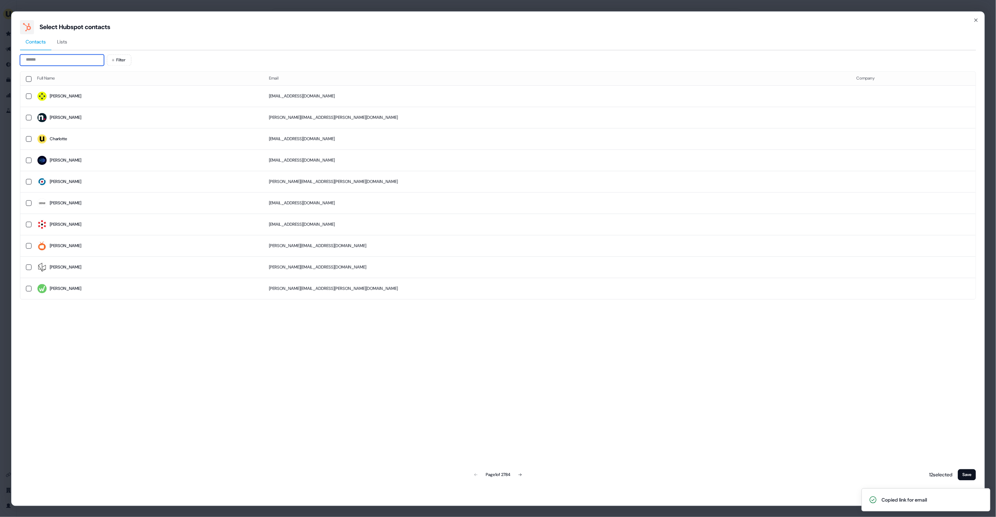
click at [50, 65] on input at bounding box center [62, 59] width 84 height 11
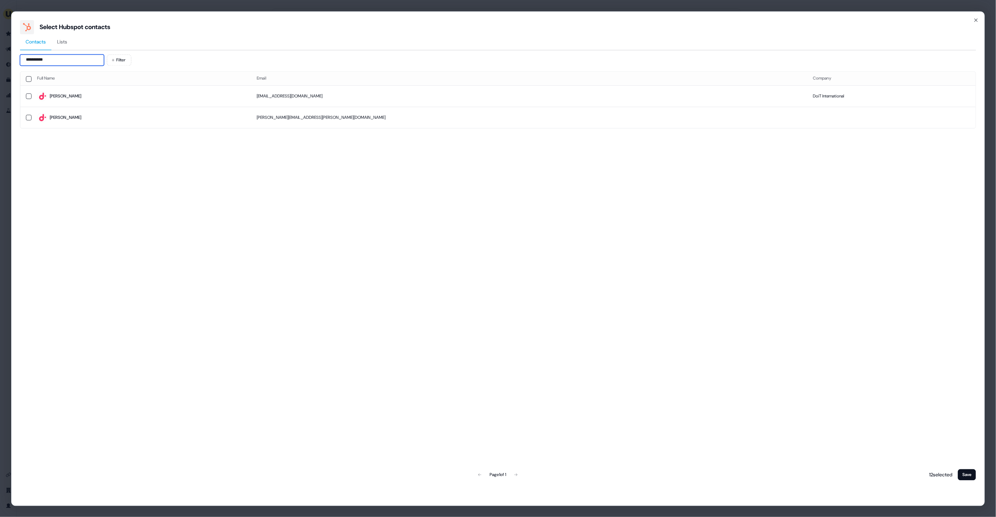
type input "*********"
click at [91, 102] on td "Matt" at bounding box center [142, 95] width 220 height 21
click at [965, 470] on button "Save" at bounding box center [967, 474] width 18 height 11
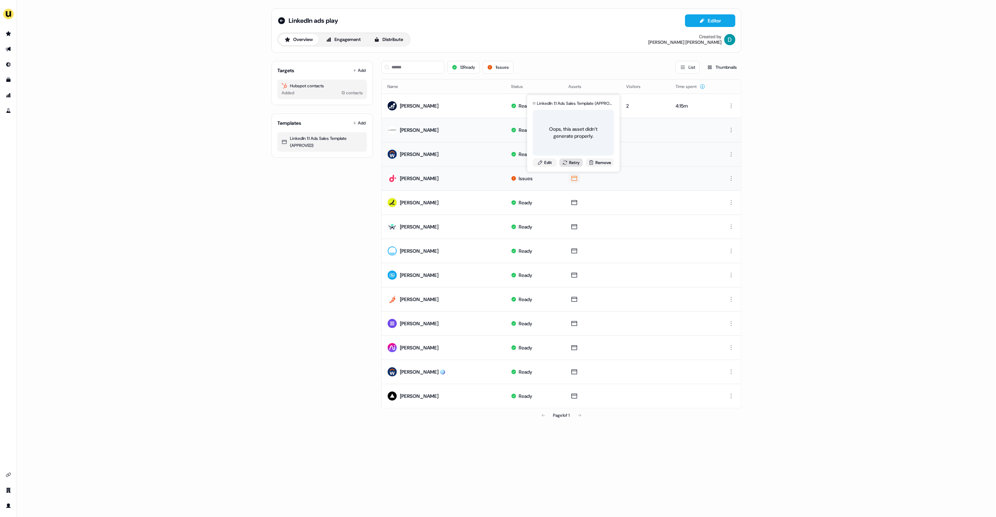
click at [572, 164] on button "Retry" at bounding box center [571, 162] width 24 height 8
click at [572, 164] on div "Generating asset" at bounding box center [573, 144] width 81 height 46
click at [355, 69] on icon at bounding box center [355, 71] width 4 height 4
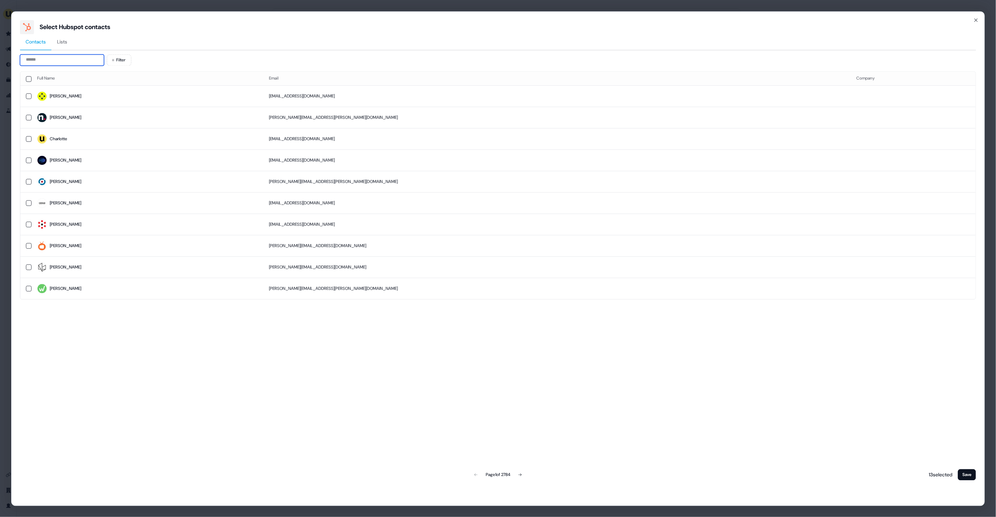
click at [50, 63] on input at bounding box center [62, 59] width 84 height 11
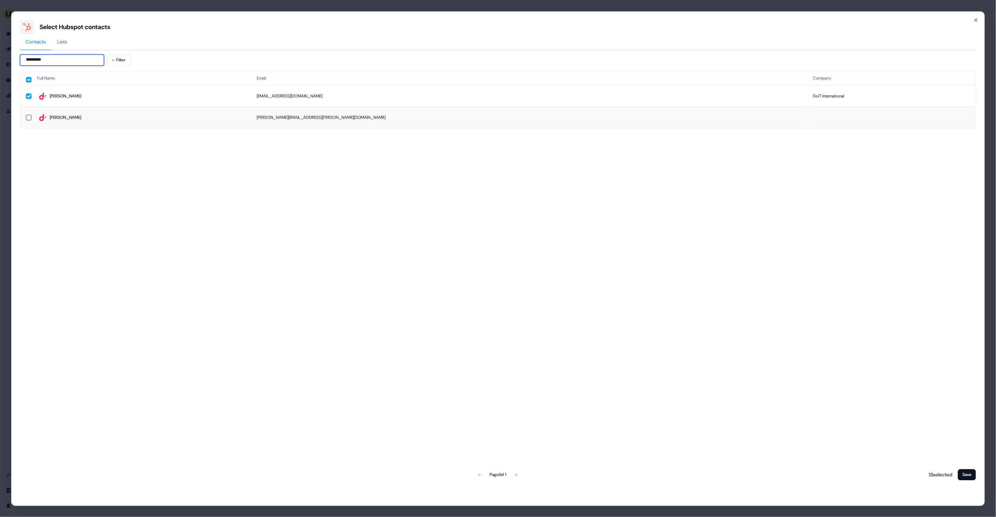
type input "*********"
click at [57, 113] on span "Matt" at bounding box center [141, 118] width 208 height 10
click at [965, 474] on button "Save" at bounding box center [967, 474] width 18 height 11
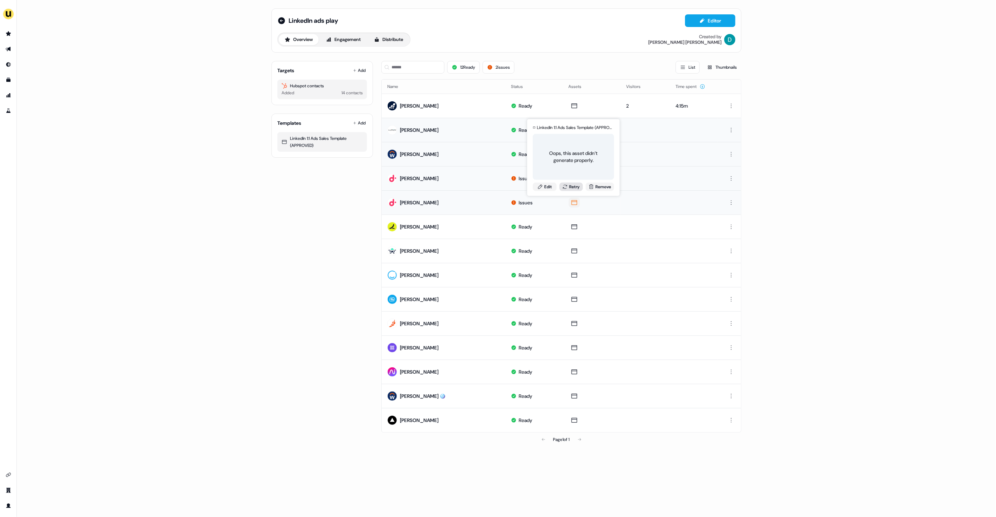
click at [567, 188] on button "Retry" at bounding box center [571, 186] width 24 height 8
click at [415, 66] on input at bounding box center [412, 67] width 63 height 13
type input "*"
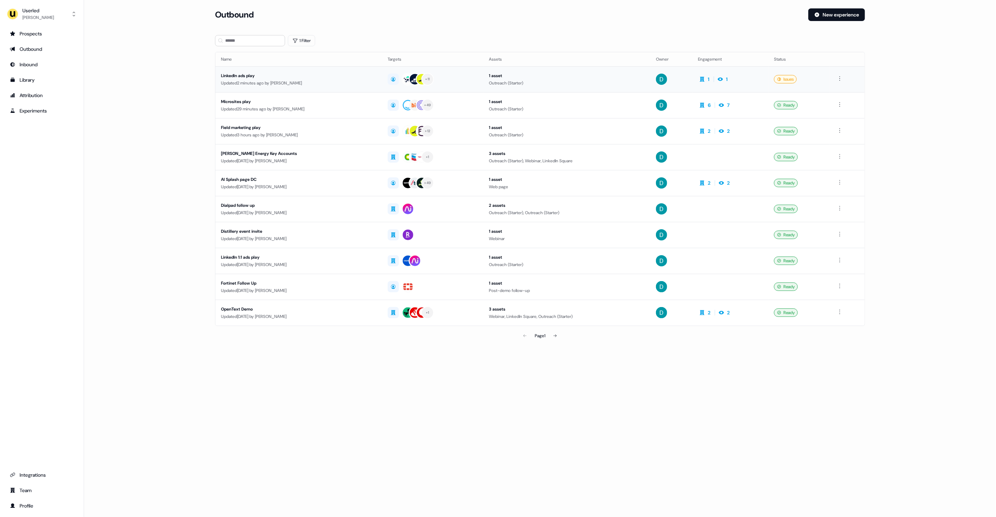
click at [318, 79] on div "Updated 2 minutes ago by David Cruickshank" at bounding box center [298, 82] width 155 height 7
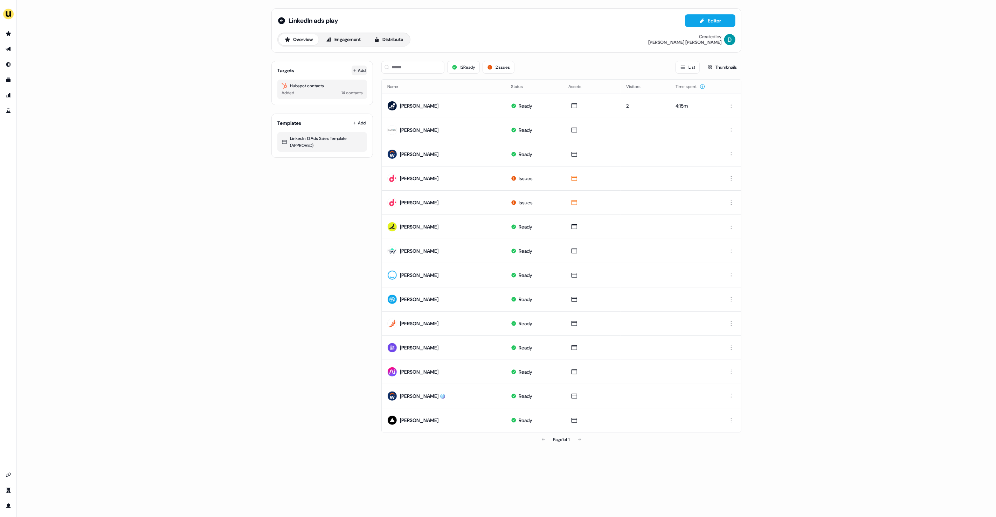
click at [362, 67] on button "Add" at bounding box center [359, 70] width 15 height 10
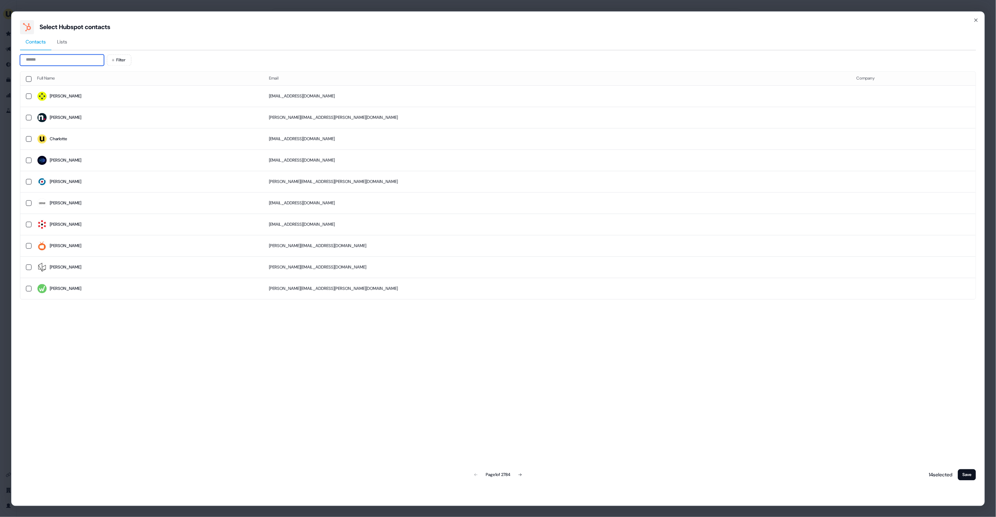
click at [55, 58] on input at bounding box center [62, 59] width 84 height 11
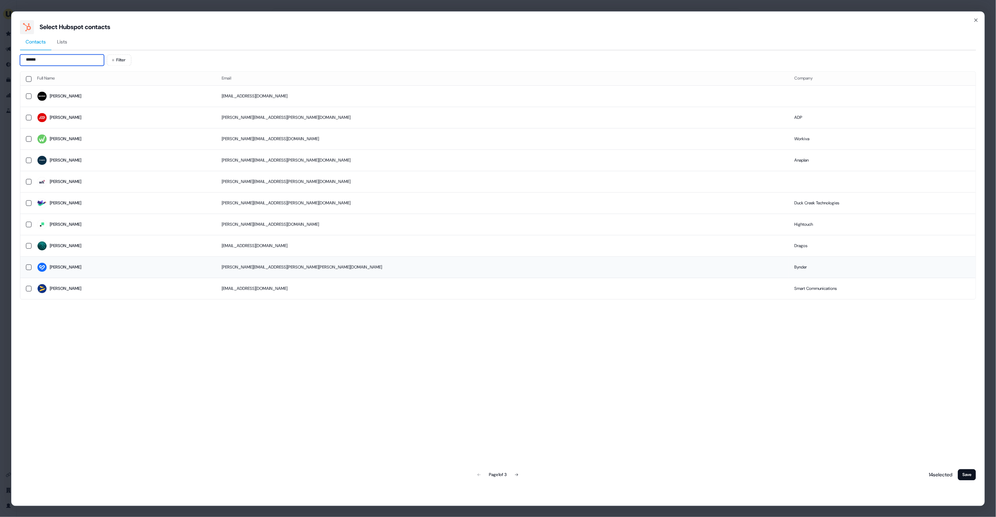
type input "******"
click at [118, 259] on td "Dennis" at bounding box center [124, 266] width 185 height 21
click at [968, 474] on button "Save" at bounding box center [967, 474] width 18 height 11
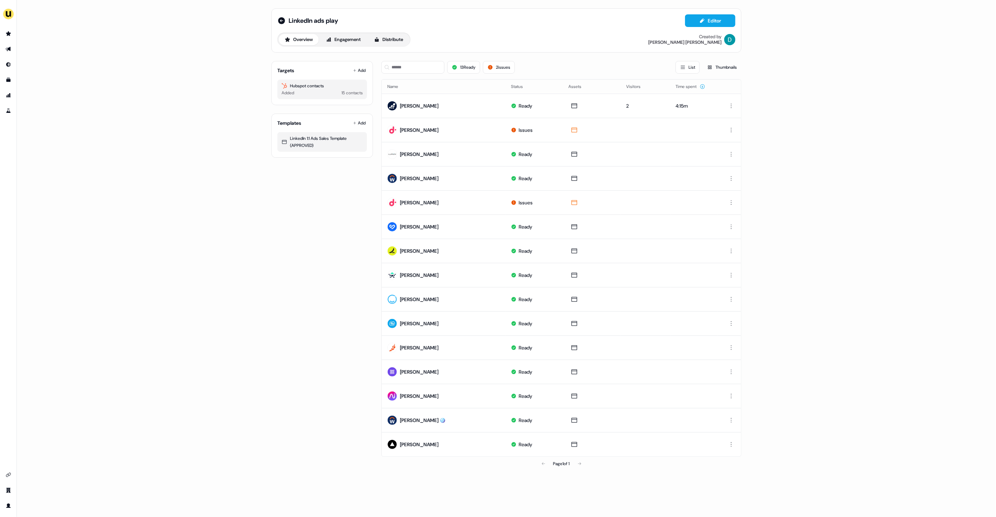
click at [417, 58] on div "13 Ready 2 issues List Thumbnails" at bounding box center [561, 67] width 360 height 24
click at [418, 74] on div "13 Ready 2 issues List Thumbnails" at bounding box center [561, 67] width 360 height 24
click at [410, 68] on input at bounding box center [412, 67] width 63 height 13
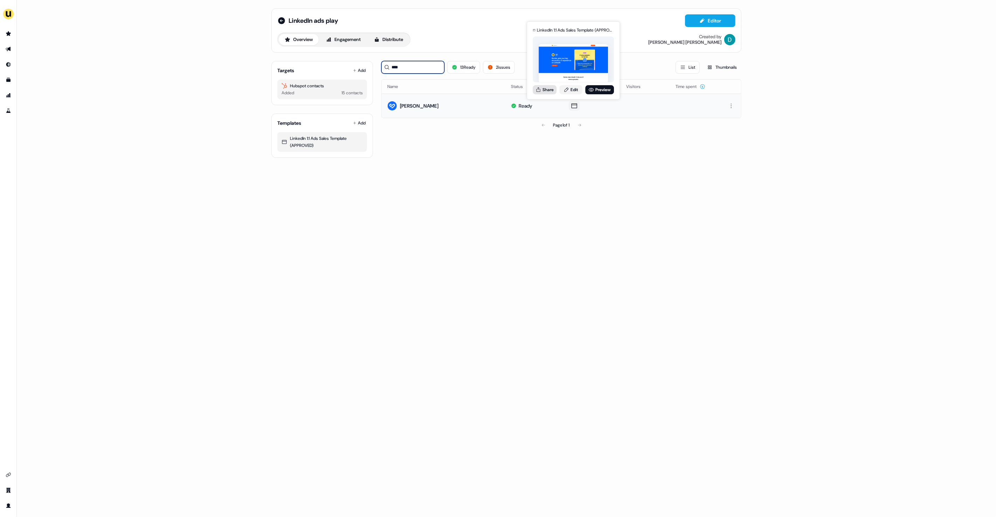
type input "****"
click at [535, 89] on button "Share" at bounding box center [545, 89] width 24 height 9
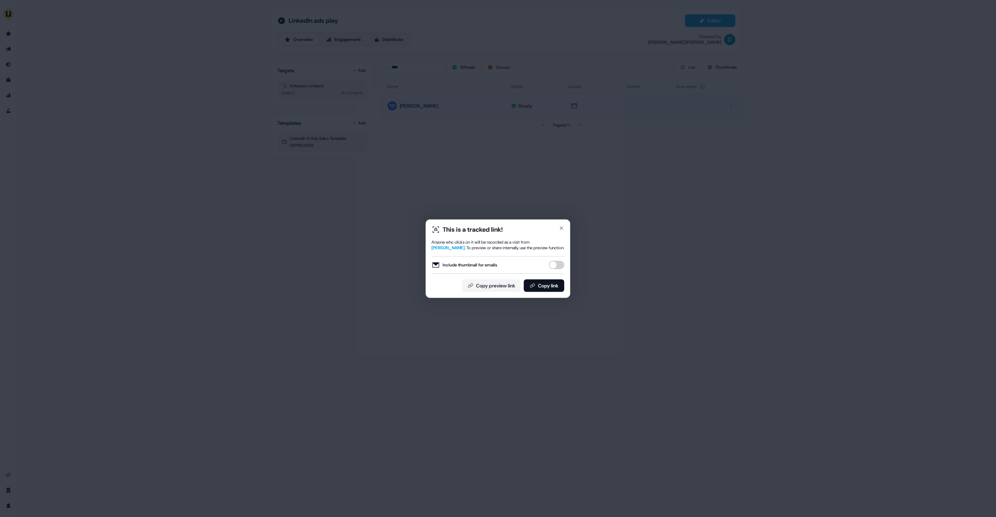
click at [558, 269] on div "Include thumbnail for emails" at bounding box center [498, 265] width 133 height 18
click at [554, 261] on button "Include thumbnail for emails" at bounding box center [556, 265] width 15 height 8
click at [554, 284] on button "Copy link" at bounding box center [544, 285] width 41 height 13
click at [561, 227] on icon "button" at bounding box center [562, 228] width 6 height 6
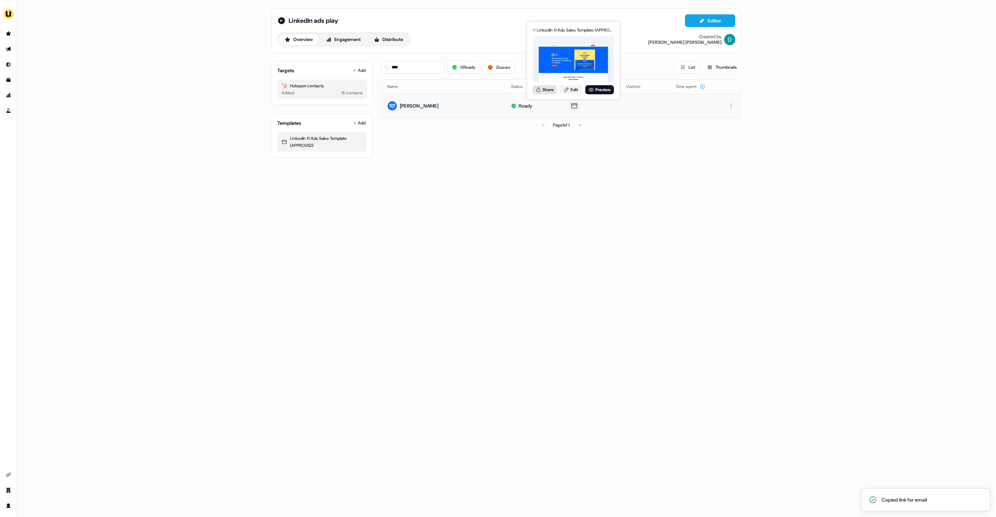
click at [541, 89] on button "Share" at bounding box center [545, 89] width 24 height 9
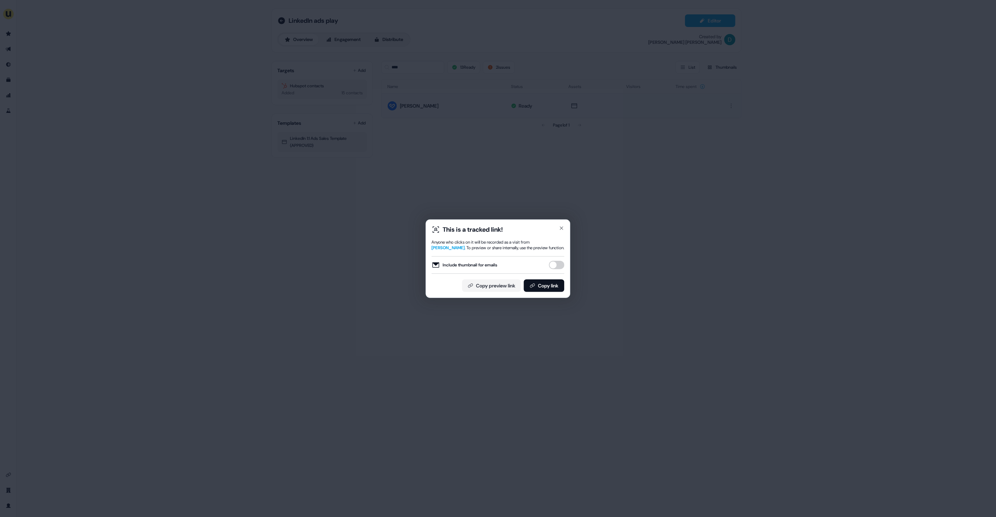
click at [555, 264] on button "Include thumbnail for emails" at bounding box center [556, 265] width 15 height 8
click at [549, 295] on div "This is a tracked link! Anyone who clicks on it will be recorded as a visit fro…" at bounding box center [498, 258] width 145 height 78
click at [549, 285] on button "Copy link" at bounding box center [544, 285] width 41 height 13
click at [488, 180] on div "This is a tracked link! Anyone who clicks on it will be recorded as a visit fro…" at bounding box center [498, 258] width 996 height 517
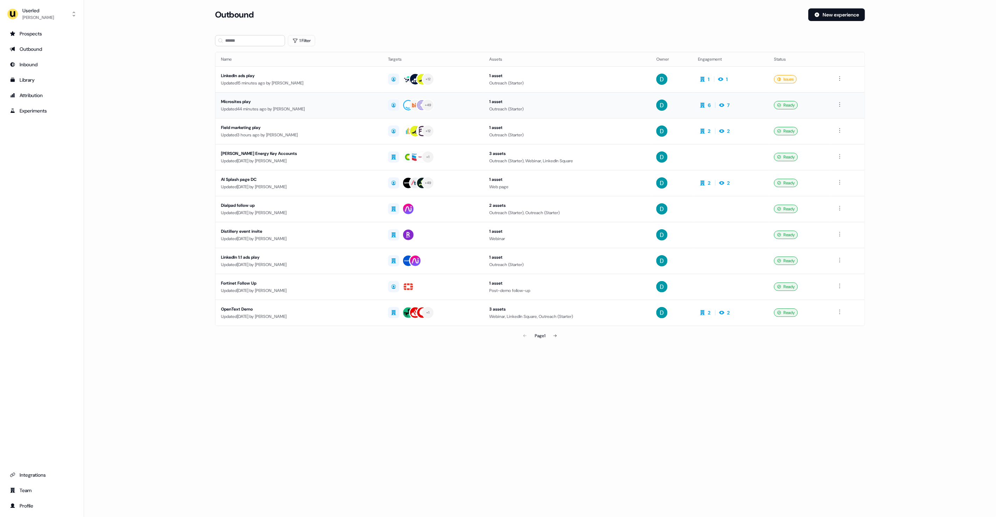
click at [280, 116] on td "Microsites play Updated 44 minutes ago by [PERSON_NAME]" at bounding box center [298, 105] width 167 height 26
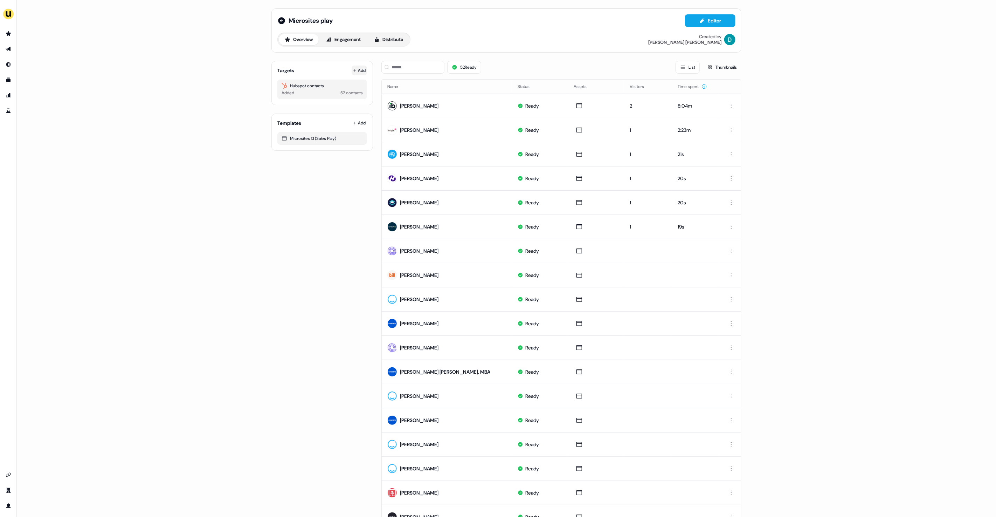
click at [354, 69] on icon at bounding box center [355, 71] width 4 height 4
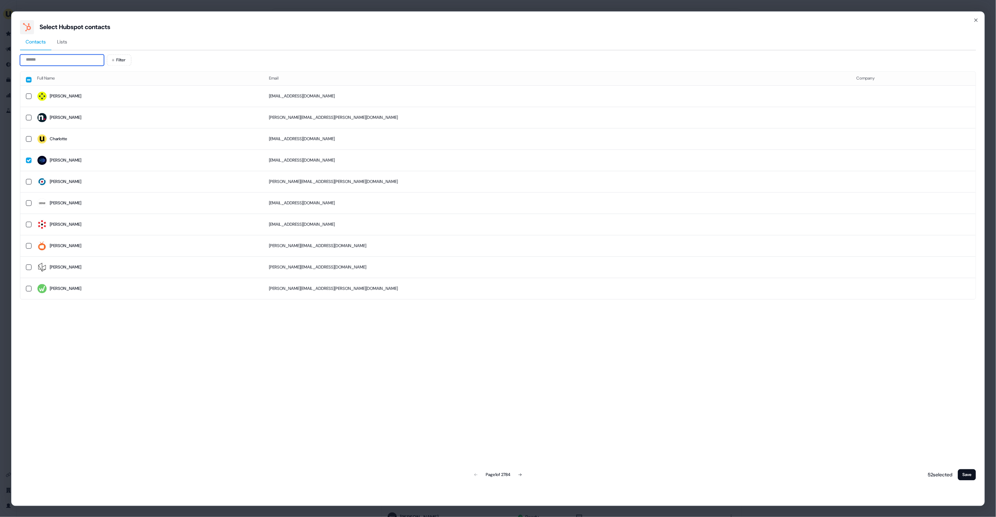
click at [66, 63] on input at bounding box center [62, 59] width 84 height 11
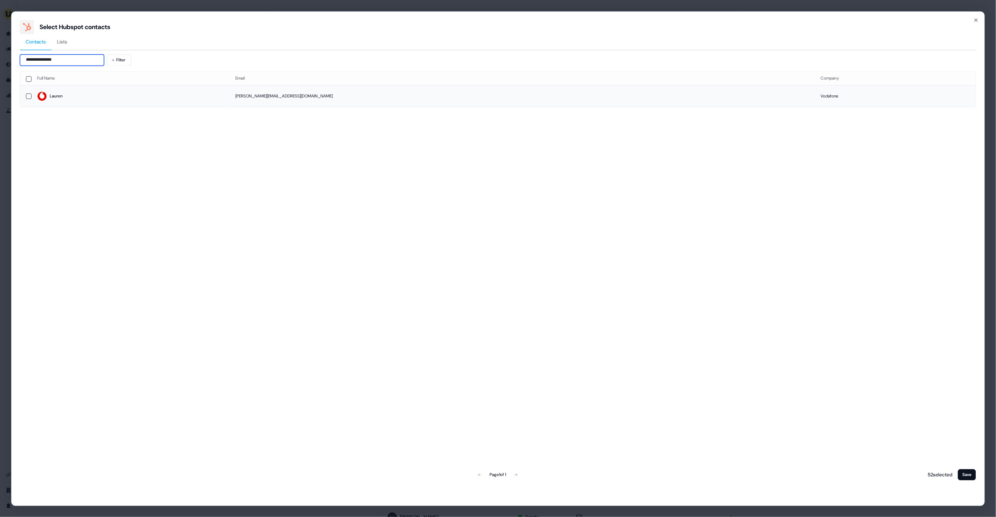
type input "**********"
click at [90, 104] on td "Lauren" at bounding box center [131, 95] width 198 height 21
click at [970, 469] on button "Save" at bounding box center [967, 474] width 18 height 11
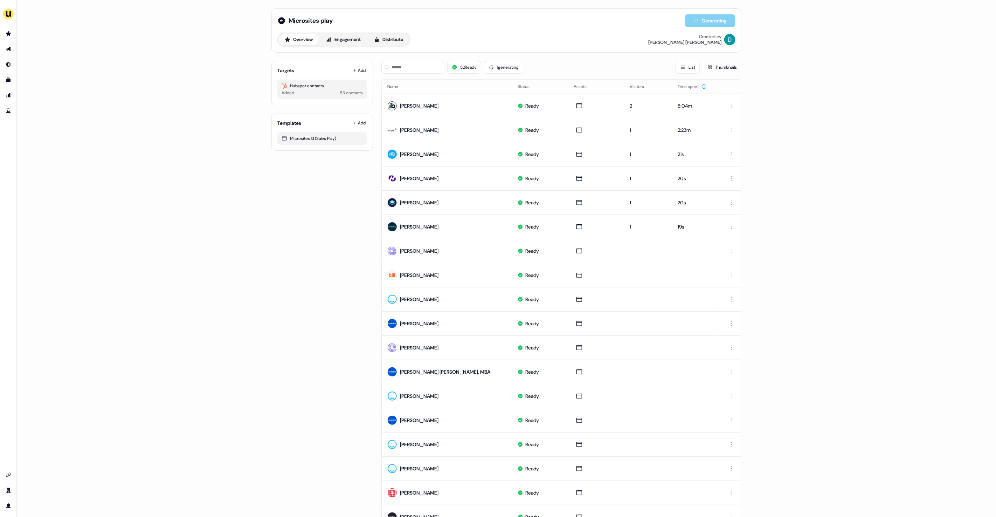
click at [387, 63] on div at bounding box center [387, 67] width 6 height 13
click at [409, 71] on input at bounding box center [412, 67] width 63 height 13
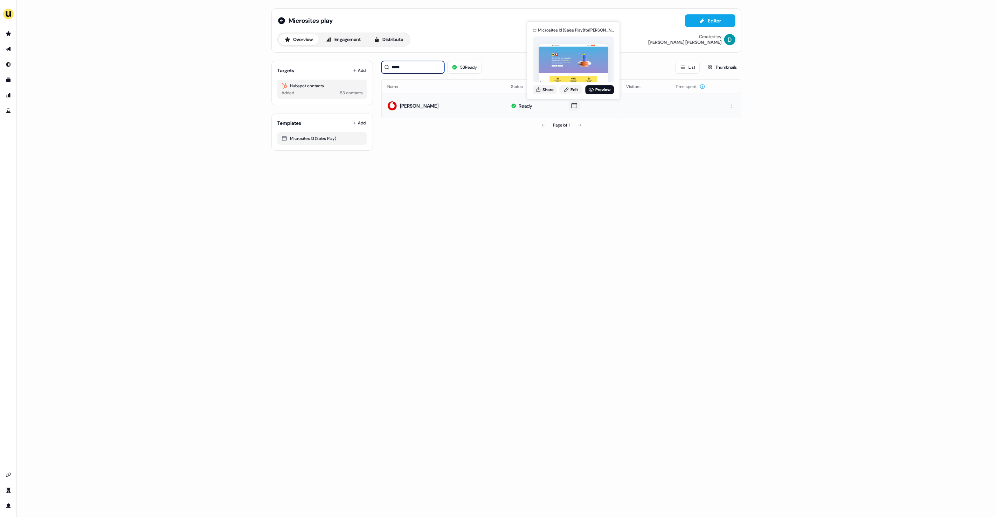
type input "*****"
click at [552, 94] on div "Microsites 1:1 (Sales Play) for Lauren Stokes Share Edit Preview" at bounding box center [573, 60] width 84 height 73
click at [547, 88] on button "Share" at bounding box center [545, 89] width 24 height 9
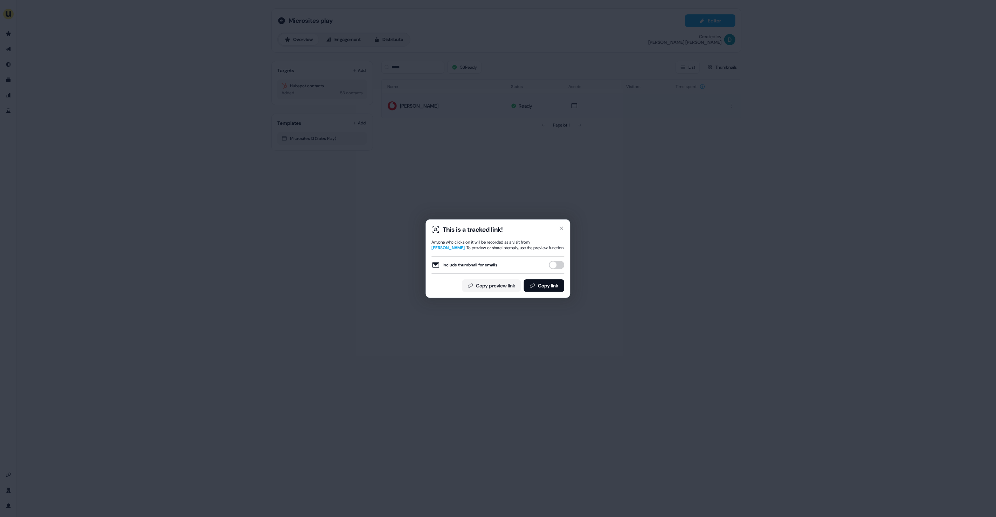
click at [556, 266] on button "Include thumbnail for emails" at bounding box center [556, 265] width 15 height 8
click at [553, 282] on button "Copy link" at bounding box center [544, 285] width 41 height 13
click at [563, 230] on icon "button" at bounding box center [562, 228] width 6 height 6
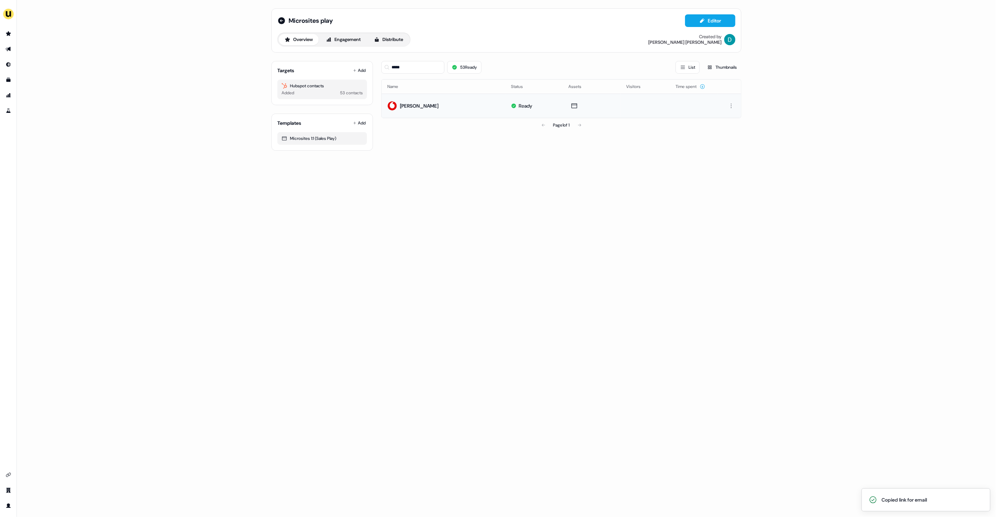
click at [365, 76] on div "Targets Add Hubspot contacts Added 53 contacts" at bounding box center [322, 83] width 102 height 44
click at [359, 70] on button "Add" at bounding box center [359, 70] width 15 height 10
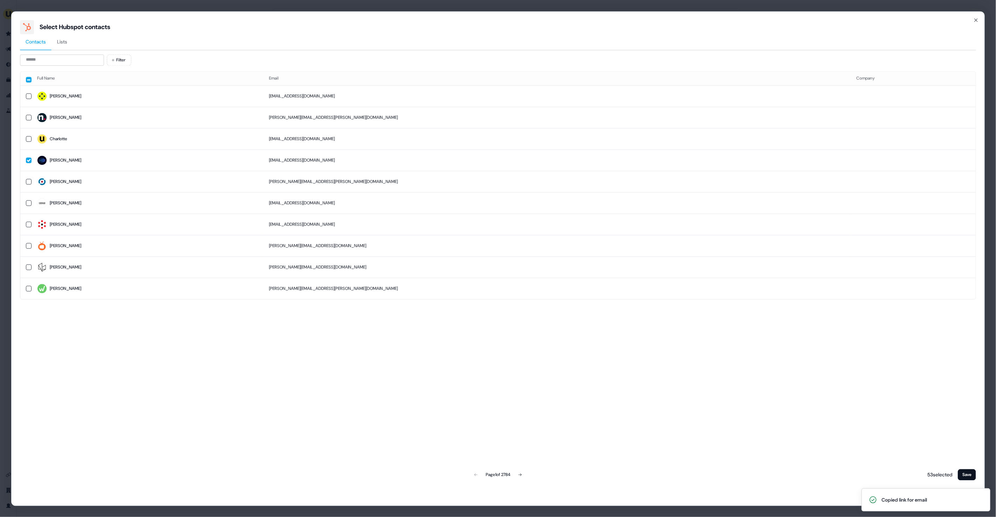
click at [46, 67] on div "Filter Full Name Email Company Dasha dgaioshko@fluix.io Cari cari.spangler@nuve…" at bounding box center [498, 267] width 956 height 427
click at [47, 59] on input at bounding box center [62, 59] width 84 height 11
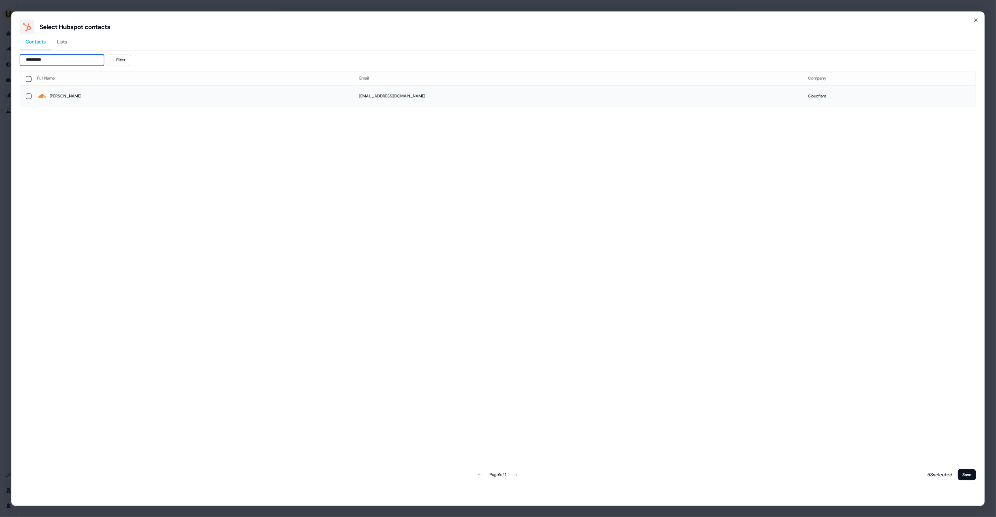
type input "*********"
click at [96, 91] on span "Ravi Kiran" at bounding box center [192, 96] width 311 height 10
click at [971, 471] on button "Save" at bounding box center [967, 474] width 18 height 11
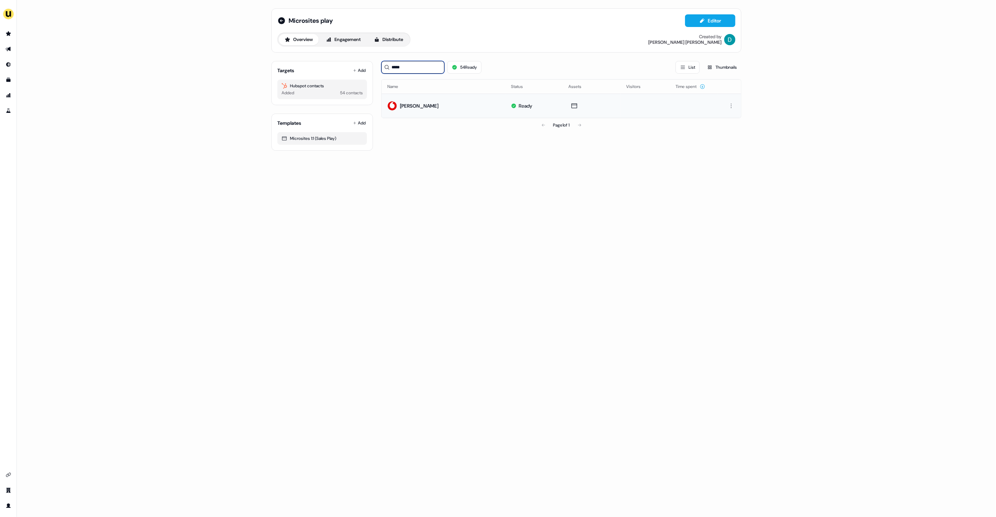
drag, startPoint x: 404, startPoint y: 63, endPoint x: 372, endPoint y: 59, distance: 32.5
click at [372, 59] on div "Targets Add Hubspot contacts Added 54 contacts Templates Add Microsites 1:1 (Sa…" at bounding box center [506, 102] width 470 height 95
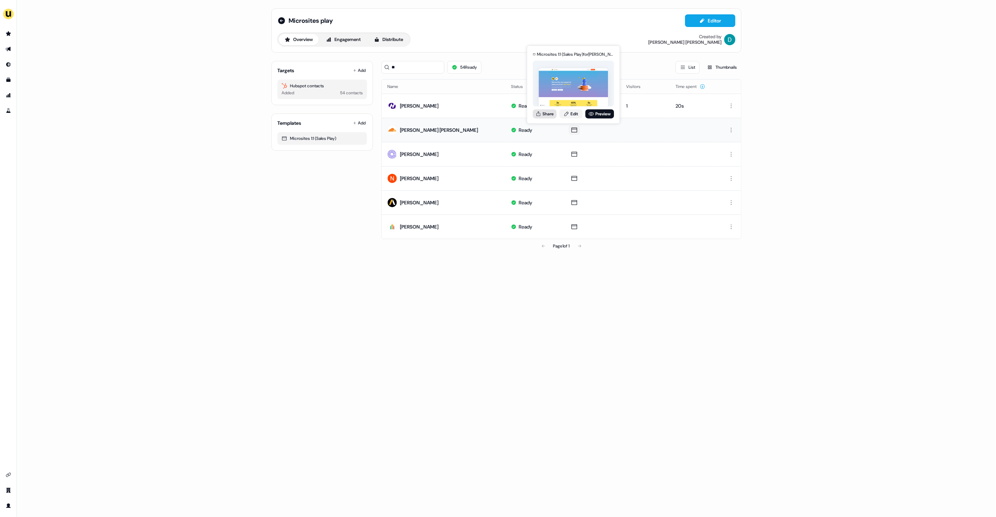
click at [536, 118] on button "Share" at bounding box center [545, 113] width 24 height 9
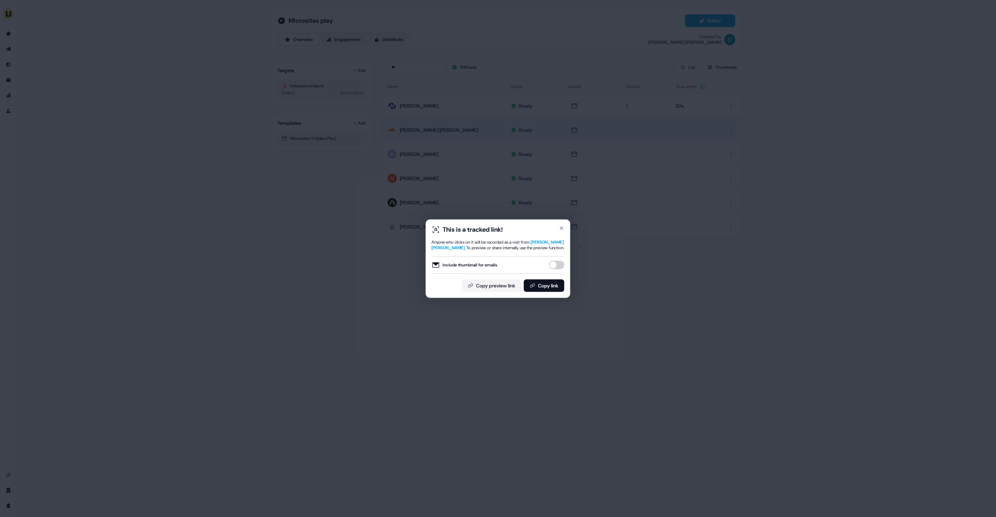
click at [557, 267] on button "Include thumbnail for emails" at bounding box center [556, 265] width 15 height 8
click at [545, 286] on button "Copy link" at bounding box center [544, 285] width 41 height 13
click at [331, 332] on div "This is a tracked link! Anyone who clicks on it will be recorded as a visit fro…" at bounding box center [498, 258] width 996 height 517
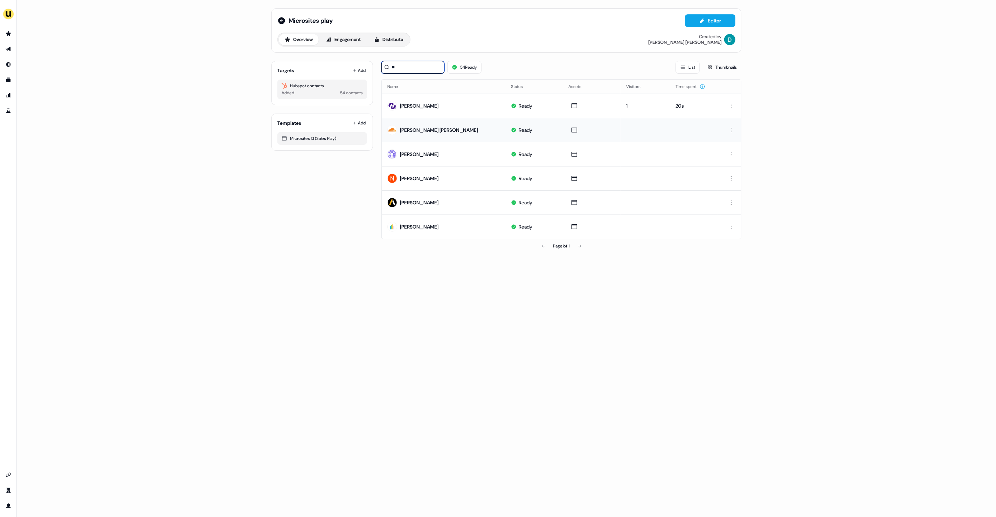
click at [406, 67] on input "**" at bounding box center [412, 67] width 63 height 13
type input "*"
type input "*****"
click at [363, 68] on button "Add" at bounding box center [359, 70] width 15 height 10
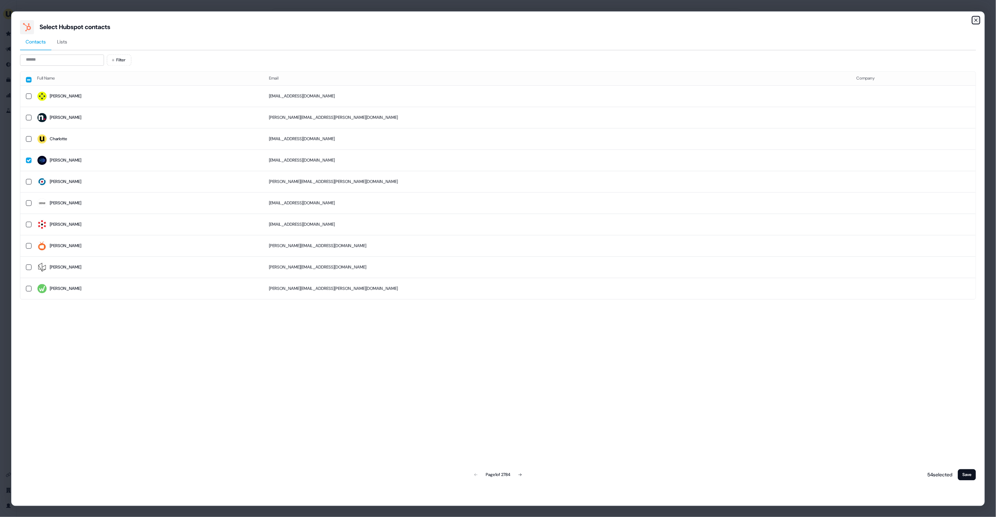
click at [976, 19] on icon "button" at bounding box center [976, 20] width 6 height 6
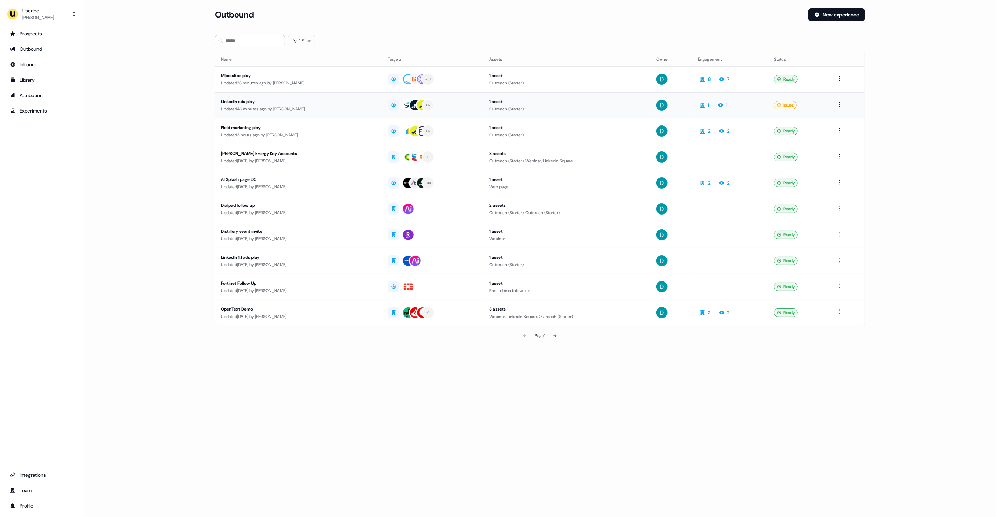
click at [300, 95] on td "LinkedIn ads play Updated 46 minutes ago by David Cruickshank" at bounding box center [298, 105] width 167 height 26
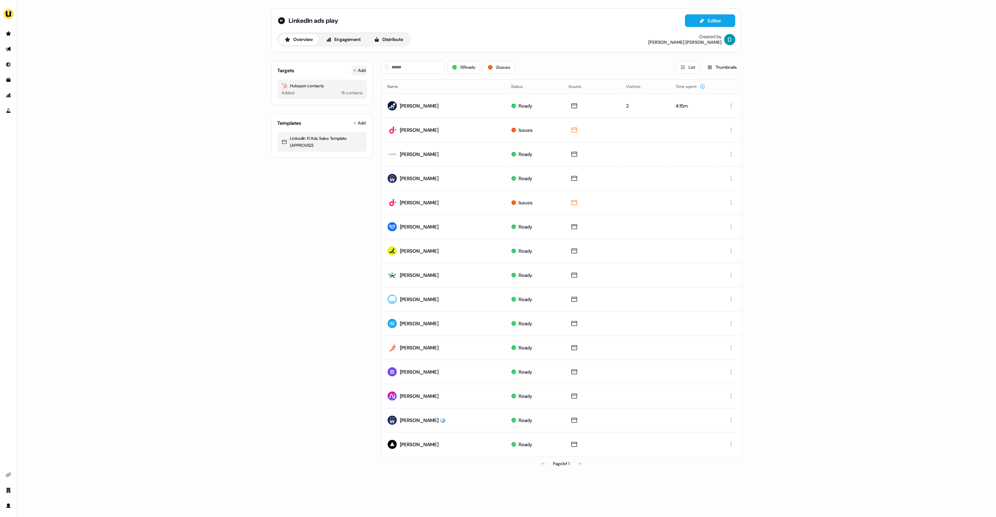
click at [358, 68] on button "Add" at bounding box center [359, 70] width 15 height 10
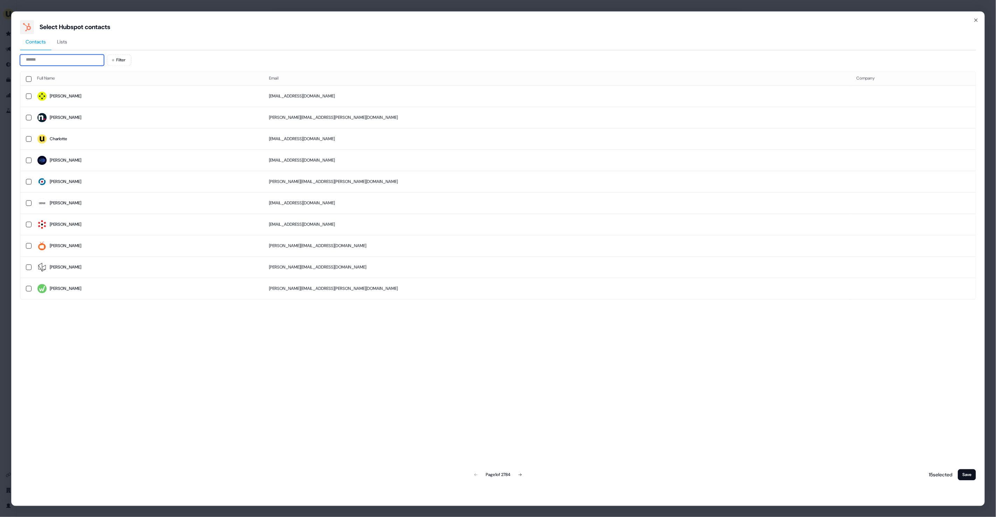
click at [50, 61] on input at bounding box center [62, 59] width 84 height 11
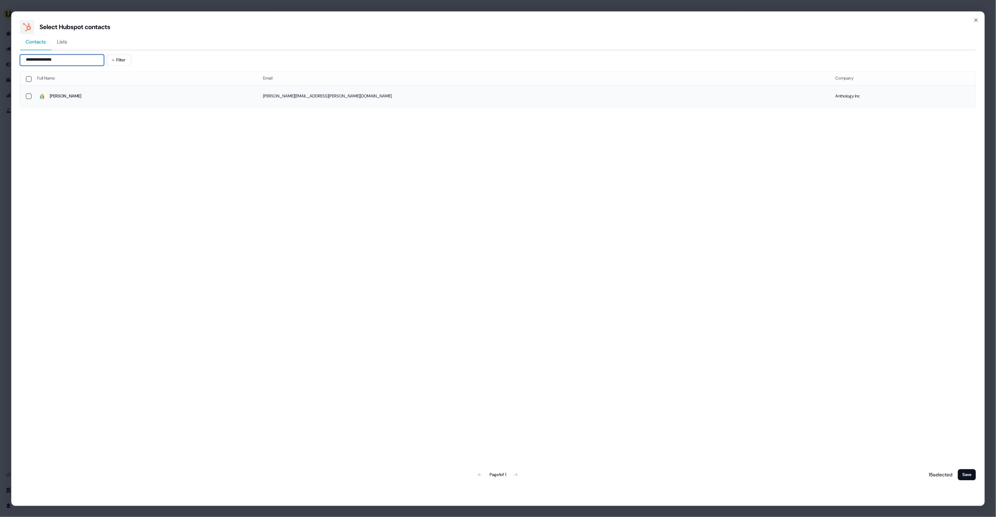
type input "**********"
click at [193, 98] on span "Sarah" at bounding box center [144, 96] width 215 height 10
click at [962, 469] on button "Save" at bounding box center [967, 474] width 18 height 11
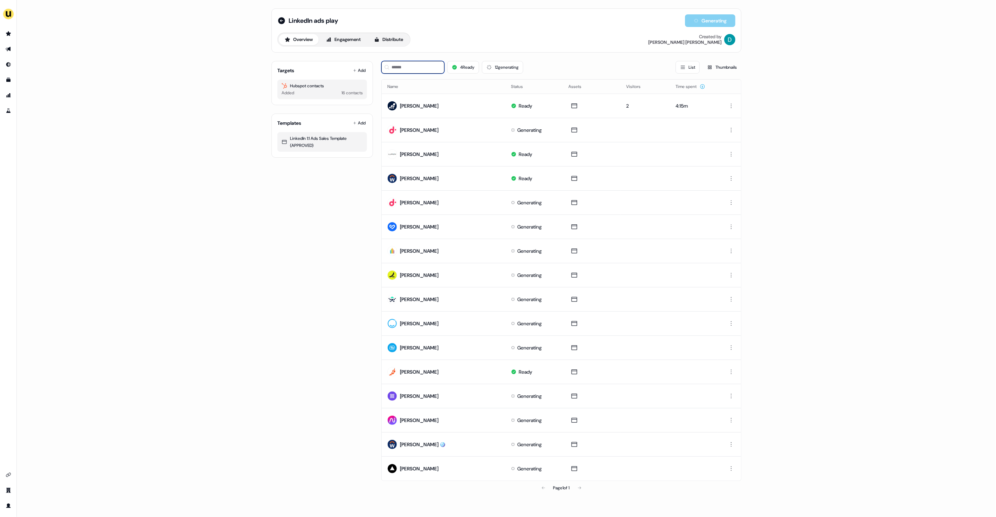
click at [411, 65] on input at bounding box center [412, 67] width 63 height 13
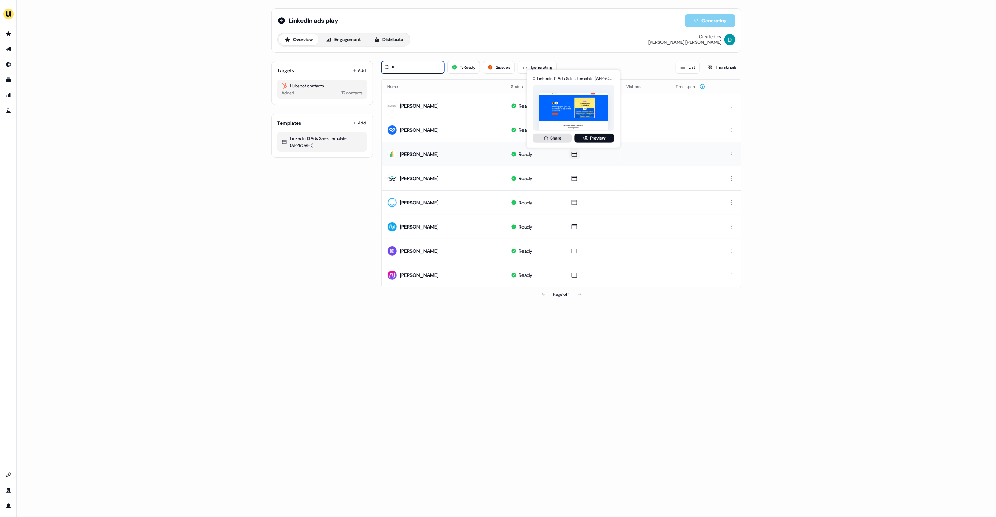
type input "*"
drag, startPoint x: 556, startPoint y: 135, endPoint x: 562, endPoint y: 126, distance: 11.3
click at [561, 117] on div "LinkedIn 1:1 Ads Sales Template (APPROVED) for Sarah Gregory Share Edit Preview" at bounding box center [573, 108] width 84 height 73
drag, startPoint x: 562, startPoint y: 127, endPoint x: 564, endPoint y: 136, distance: 8.9
click at [562, 127] on img at bounding box center [573, 111] width 69 height 39
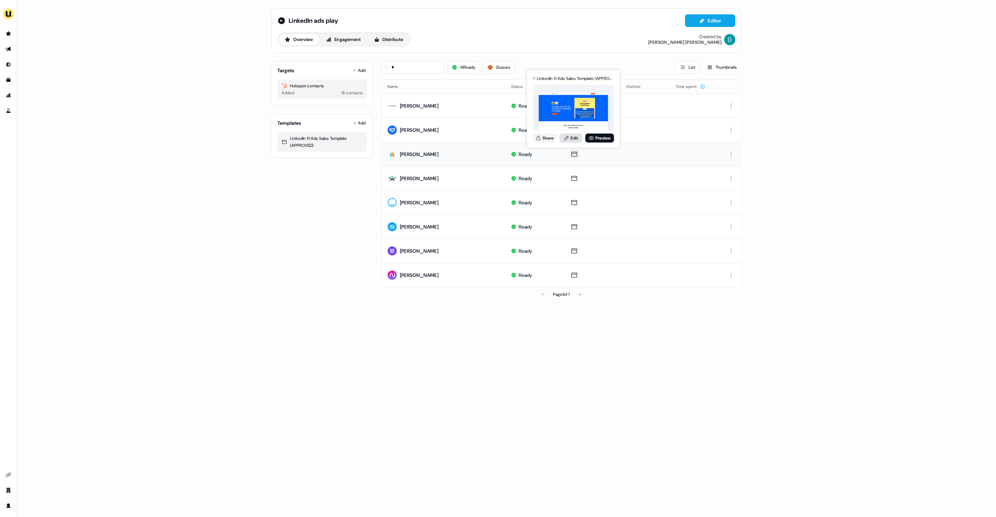
click at [564, 136] on icon at bounding box center [566, 138] width 6 height 6
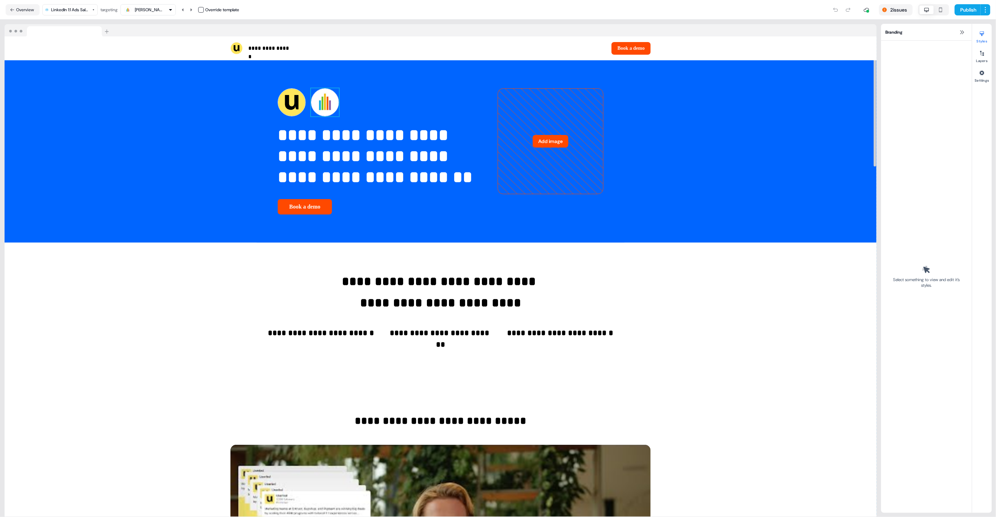
click at [311, 116] on img at bounding box center [325, 102] width 28 height 28
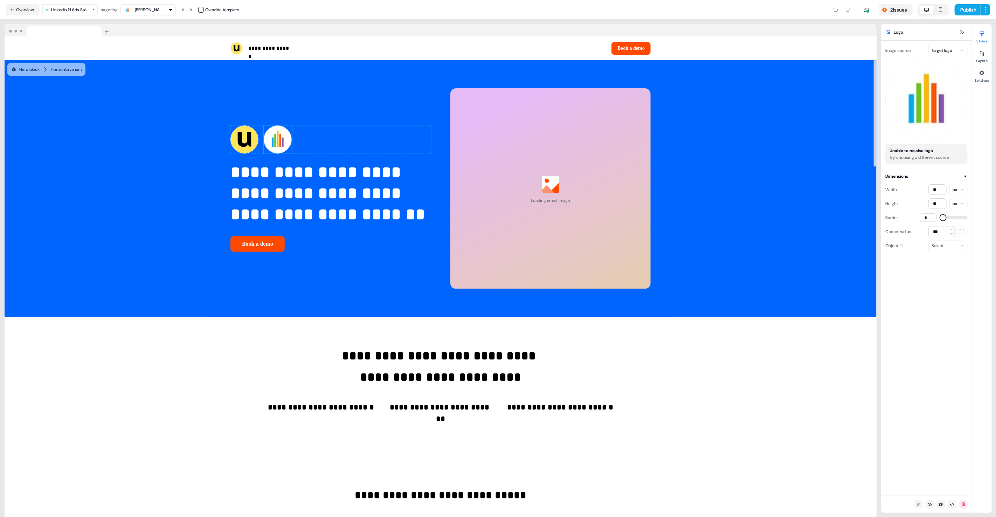
click at [952, 49] on html "**********" at bounding box center [498, 258] width 996 height 517
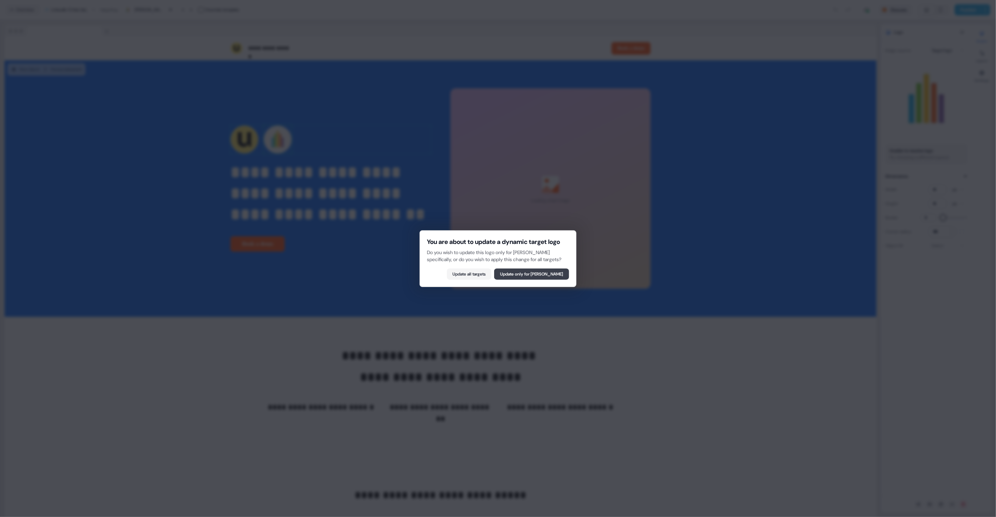
click at [524, 279] on button "Update only for Sarah Gregory" at bounding box center [531, 273] width 75 height 11
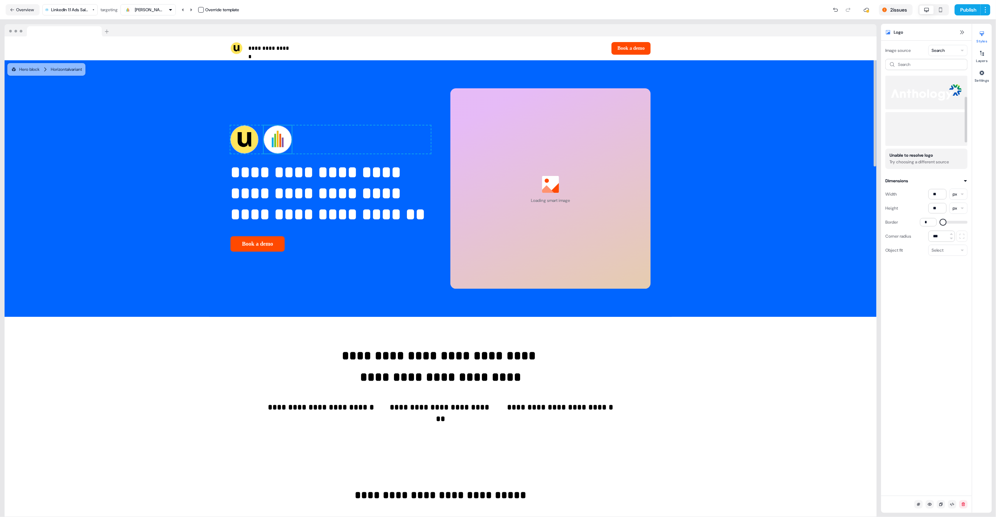
scroll to position [36, 0]
click at [923, 121] on img at bounding box center [926, 129] width 71 height 28
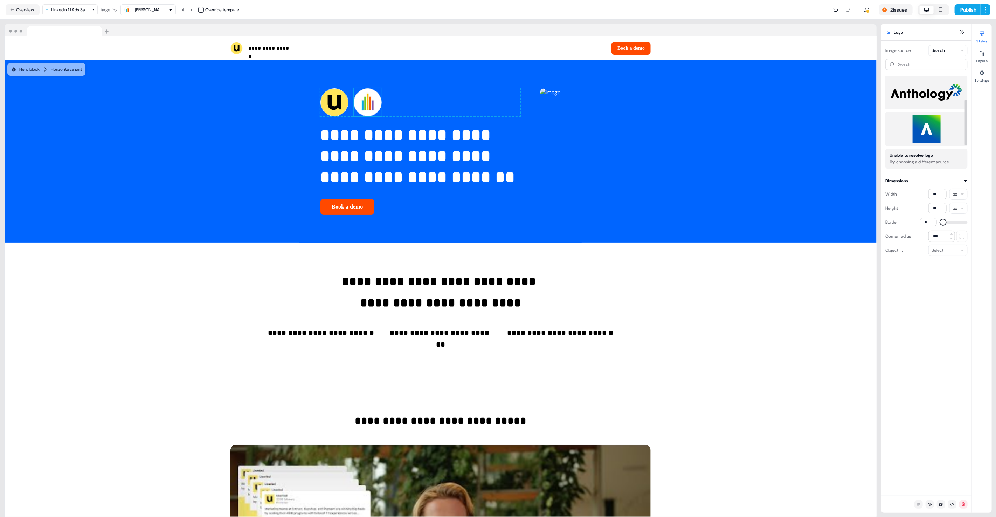
click at [919, 126] on img at bounding box center [926, 129] width 71 height 28
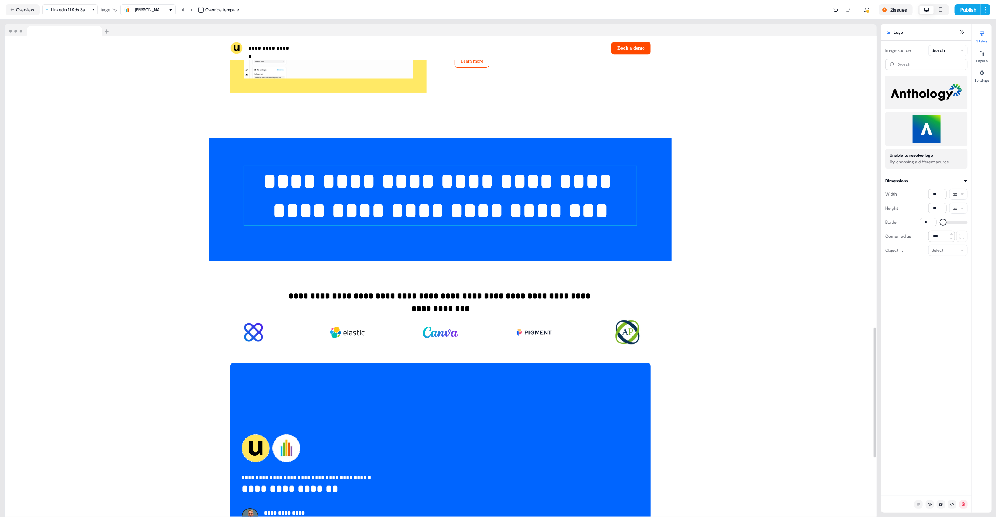
scroll to position [1296, 0]
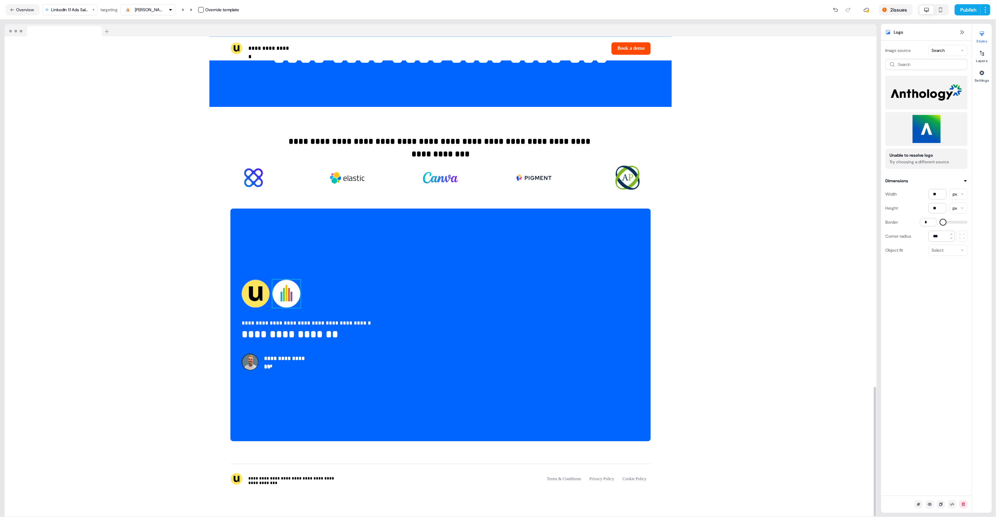
click at [289, 300] on img at bounding box center [286, 293] width 28 height 28
click at [941, 46] on html "**********" at bounding box center [498, 258] width 996 height 517
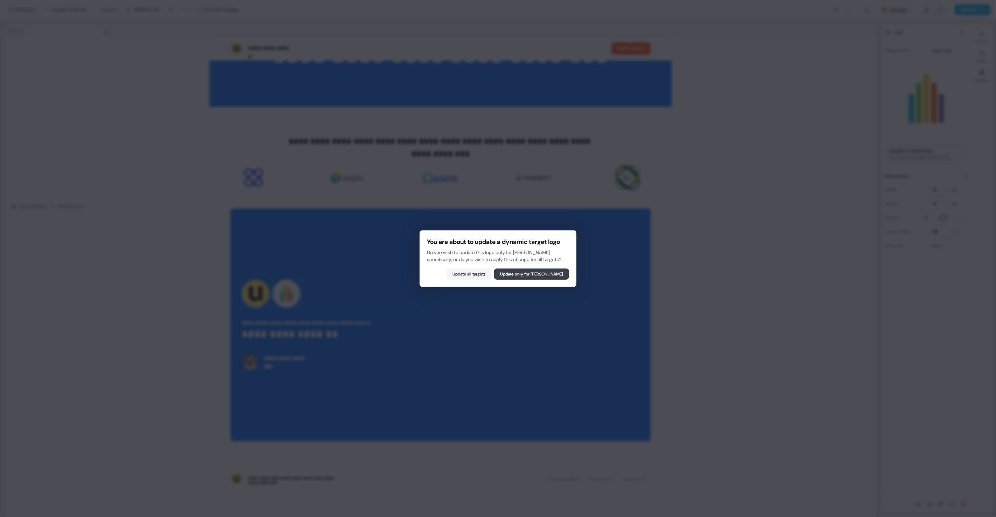
click at [537, 279] on button "Update only for Sarah Gregory" at bounding box center [531, 273] width 75 height 11
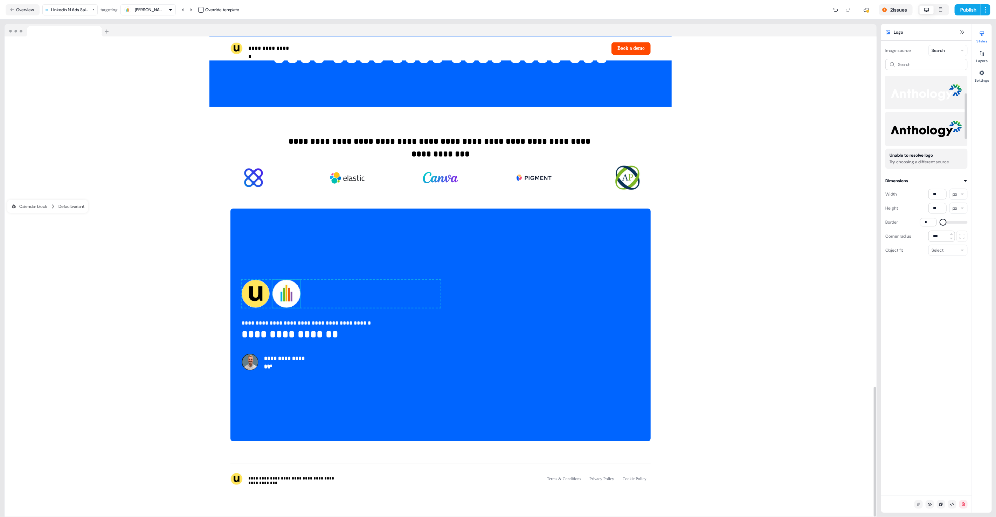
scroll to position [36, 0]
click at [921, 122] on img at bounding box center [926, 129] width 71 height 28
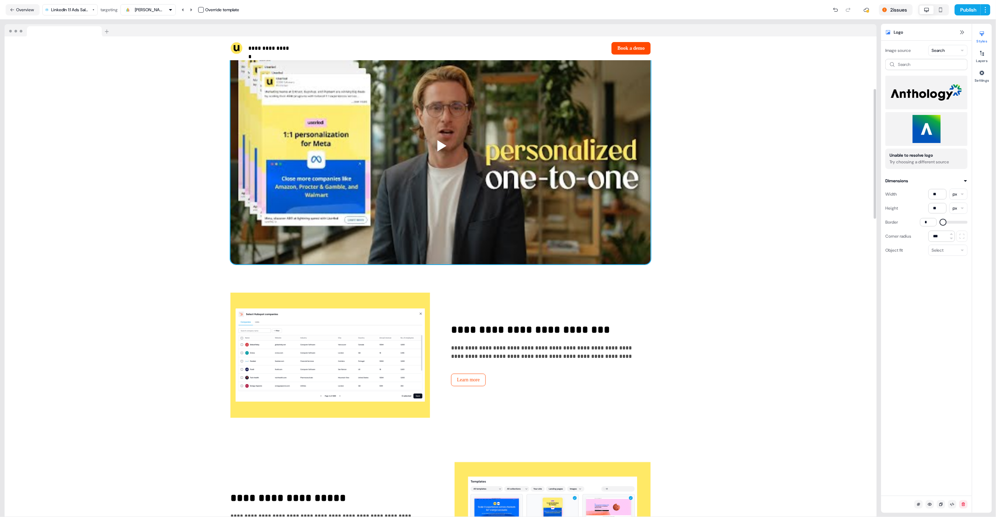
scroll to position [0, 0]
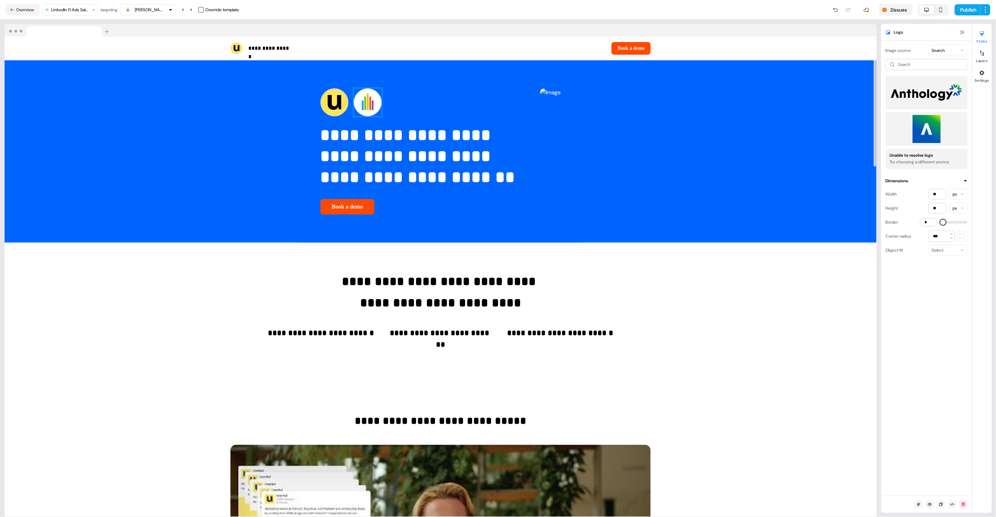
click at [354, 116] on img at bounding box center [368, 102] width 28 height 28
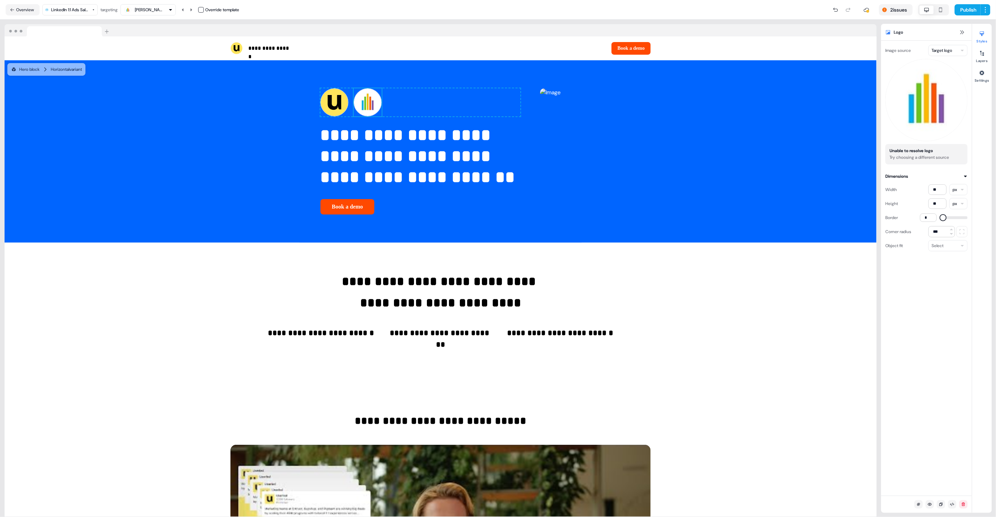
click at [941, 51] on html "**********" at bounding box center [498, 258] width 996 height 517
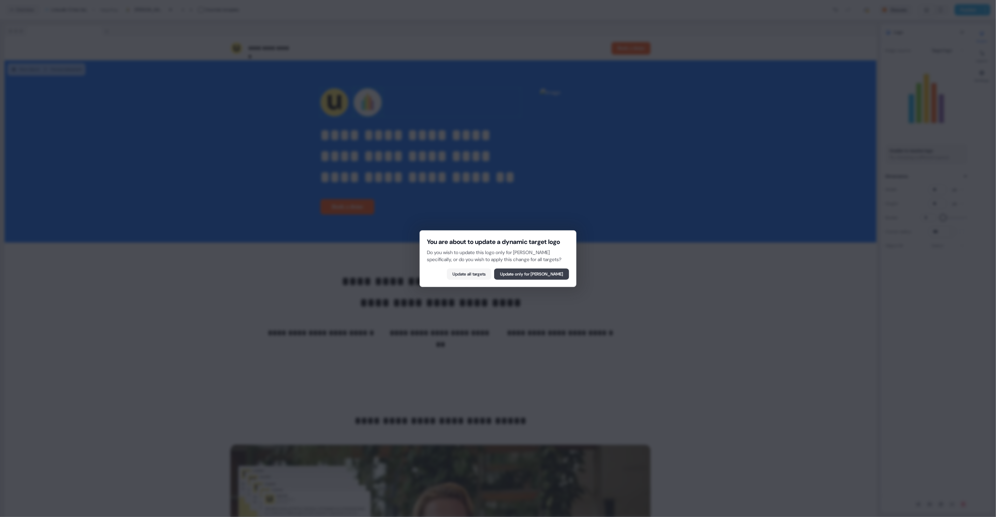
click at [532, 279] on button "Update only for Sarah Gregory" at bounding box center [531, 273] width 75 height 11
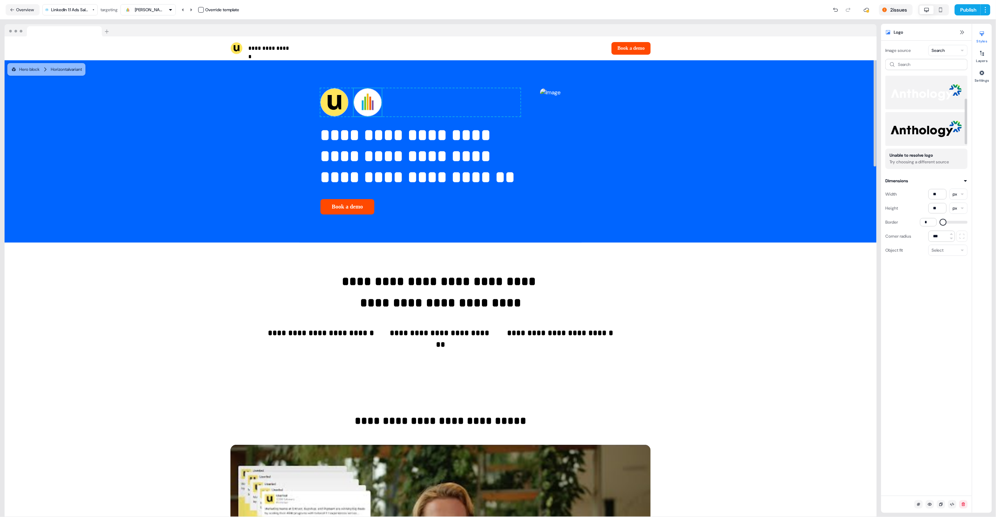
scroll to position [36, 0]
click at [939, 136] on img at bounding box center [926, 129] width 71 height 28
click at [939, 137] on img at bounding box center [926, 129] width 71 height 28
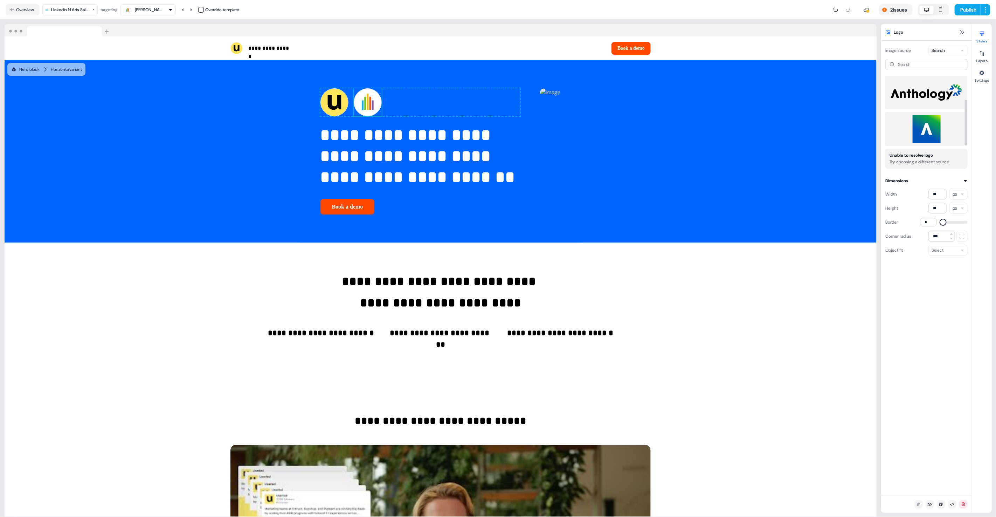
click at [939, 137] on img at bounding box center [926, 129] width 71 height 28
click at [354, 116] on div at bounding box center [368, 102] width 28 height 28
